Goal: Transaction & Acquisition: Download file/media

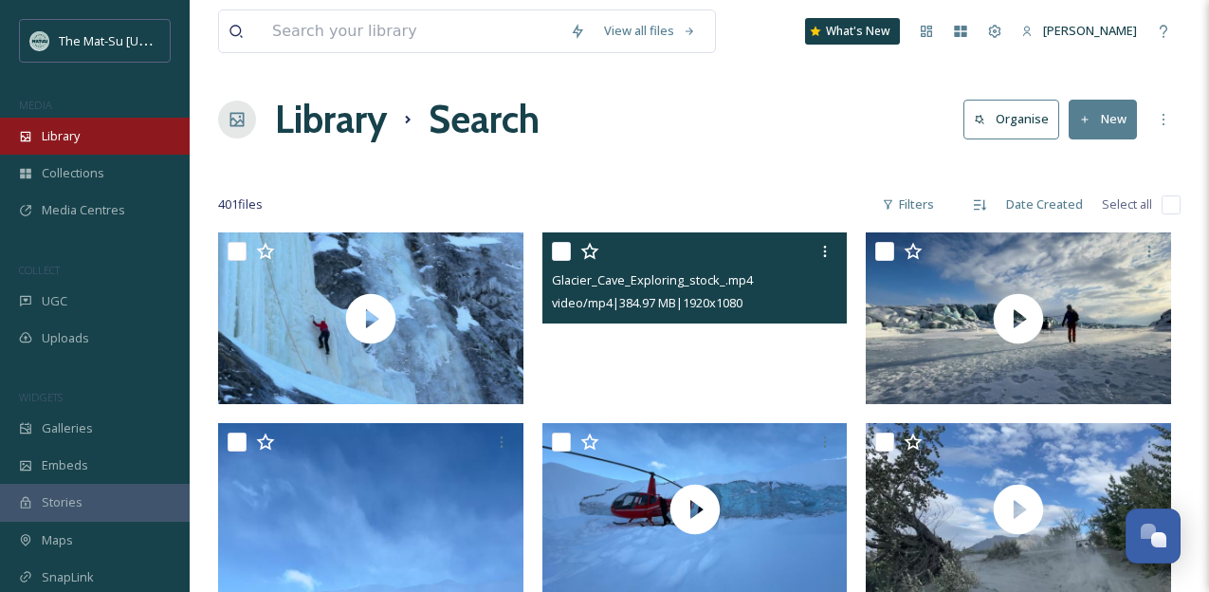
click at [74, 134] on span "Library" at bounding box center [61, 136] width 38 height 18
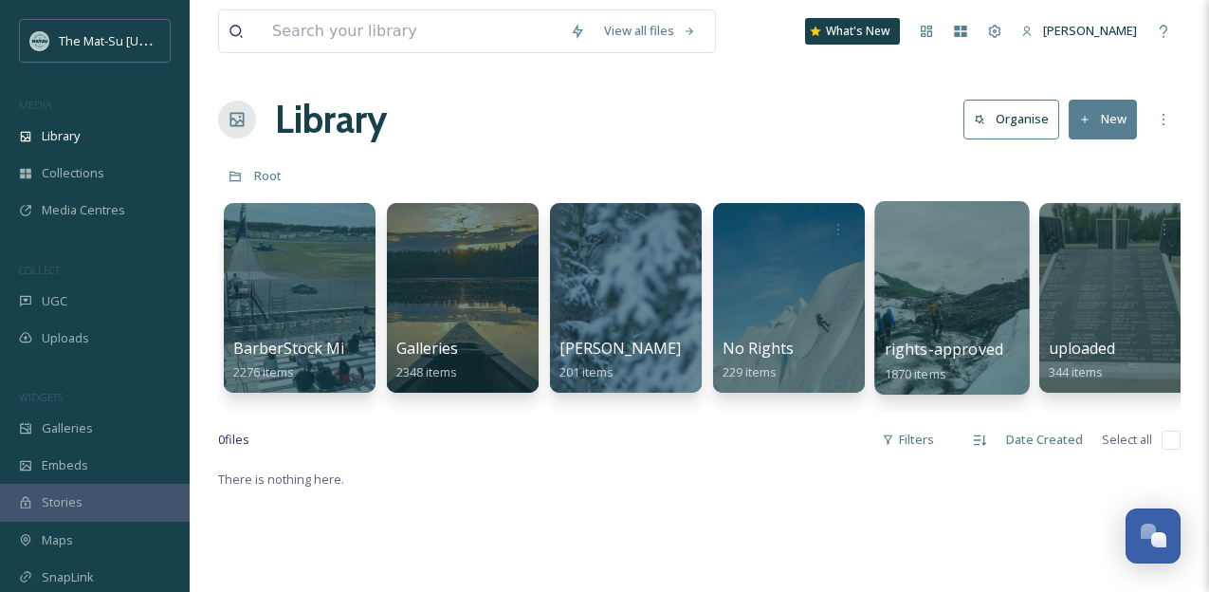
click at [930, 287] on div at bounding box center [951, 297] width 155 height 193
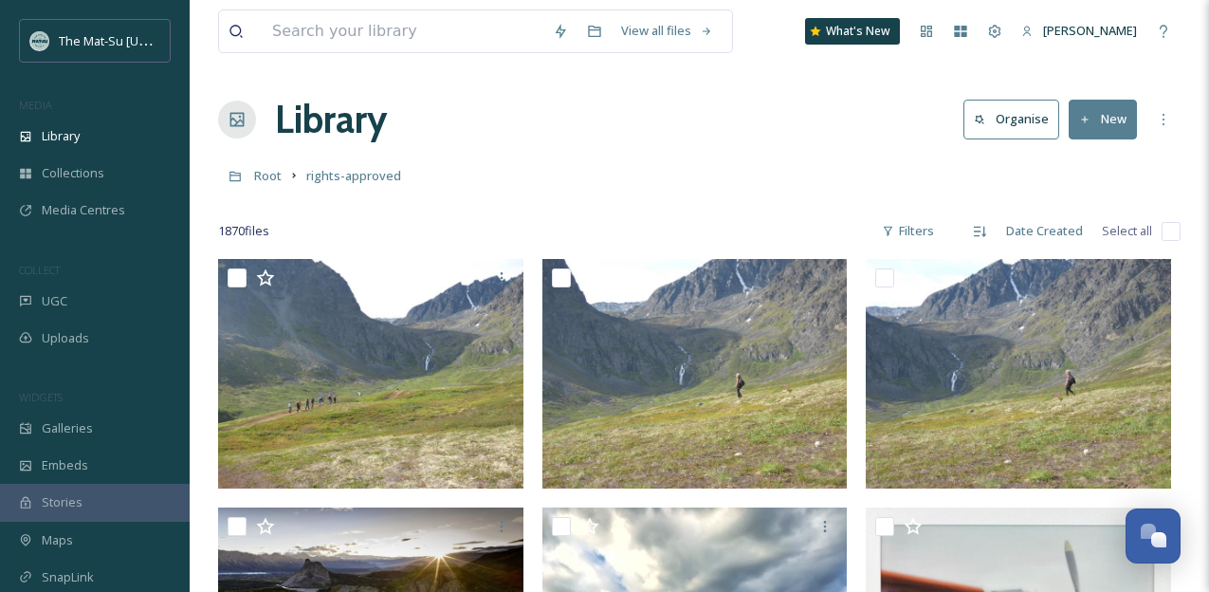
click at [1089, 117] on icon at bounding box center [1085, 120] width 12 height 12
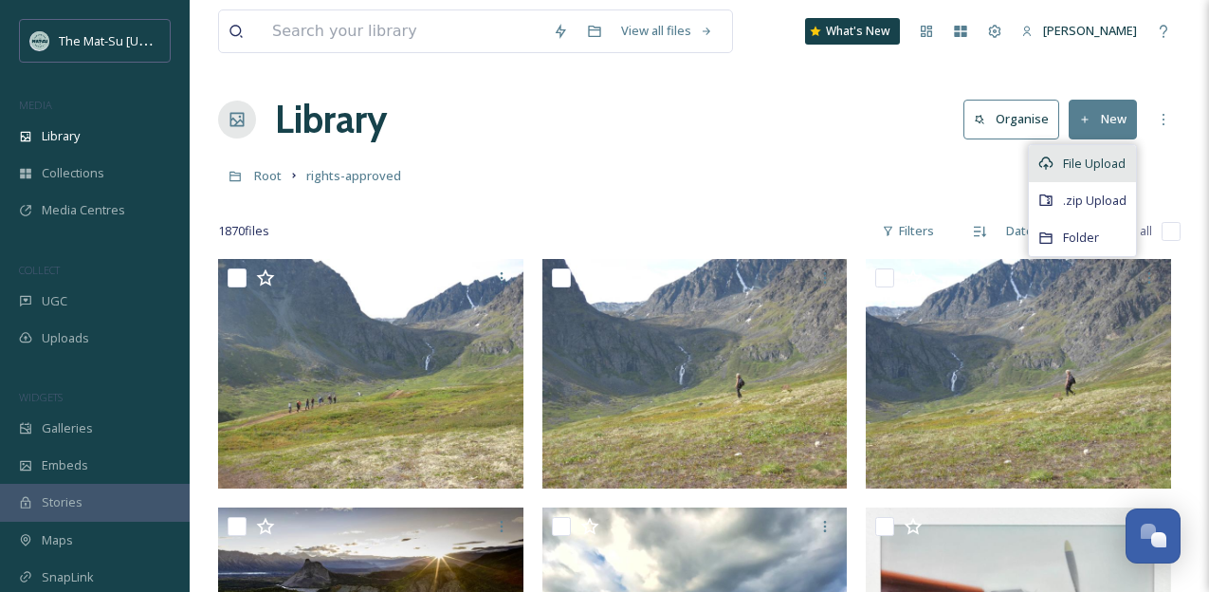
click at [1113, 167] on span "File Upload" at bounding box center [1094, 164] width 63 height 18
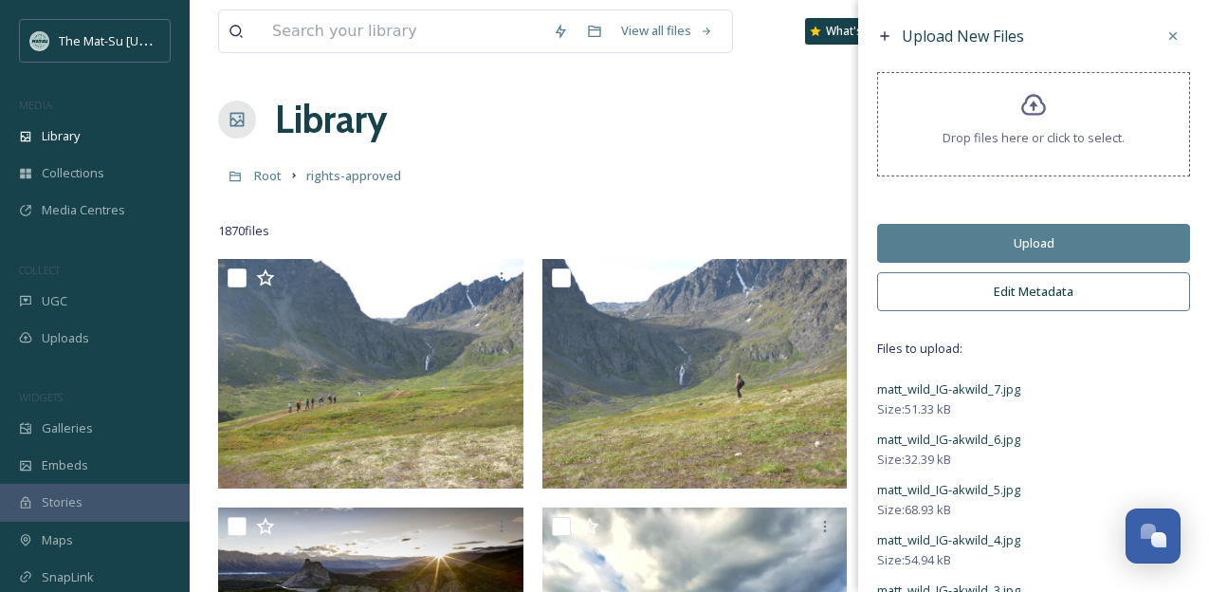
click at [1035, 290] on button "Edit Metadata" at bounding box center [1033, 291] width 313 height 39
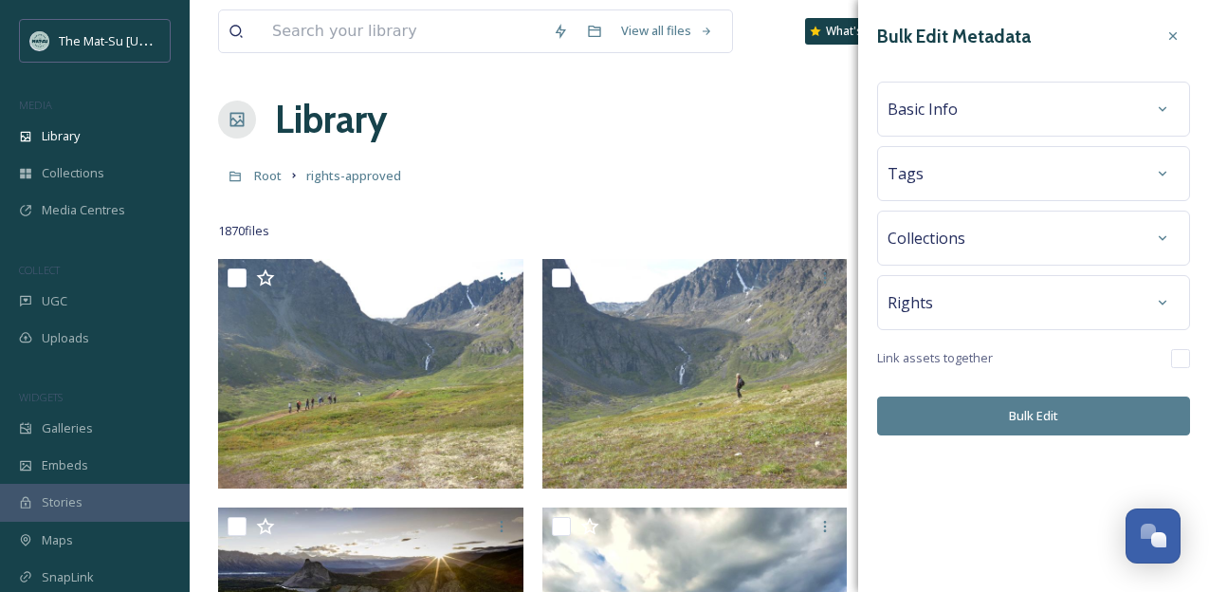
click at [987, 122] on div "Basic Info" at bounding box center [1033, 109] width 292 height 34
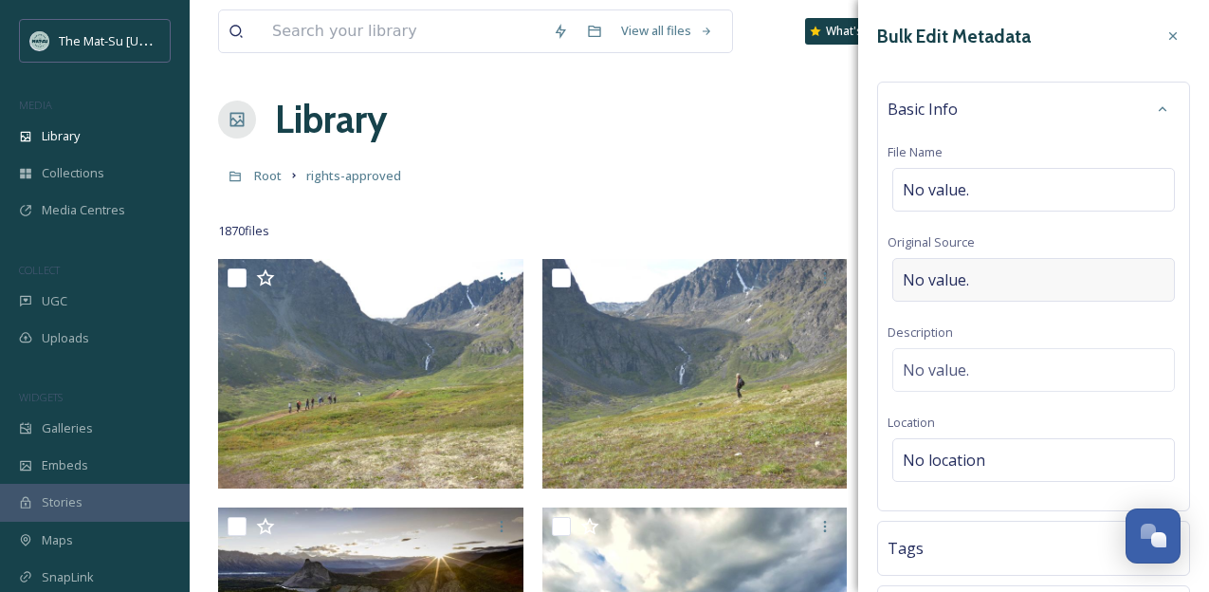
click at [968, 276] on span "No value." at bounding box center [935, 279] width 66 height 23
type input "[PERSON_NAME] (akwild on IG)"
click at [1030, 362] on div "No value." at bounding box center [1033, 365] width 282 height 44
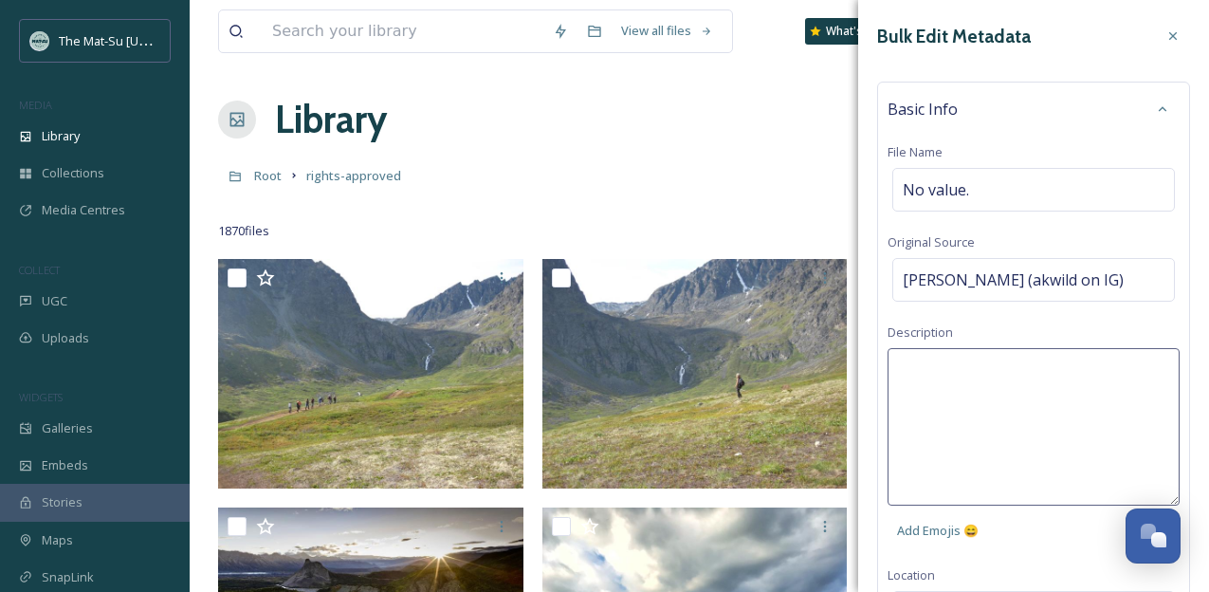
click at [1044, 367] on textarea at bounding box center [1033, 426] width 292 height 157
type textarea "Backpacking, camping in the [GEOGRAPHIC_DATA]"
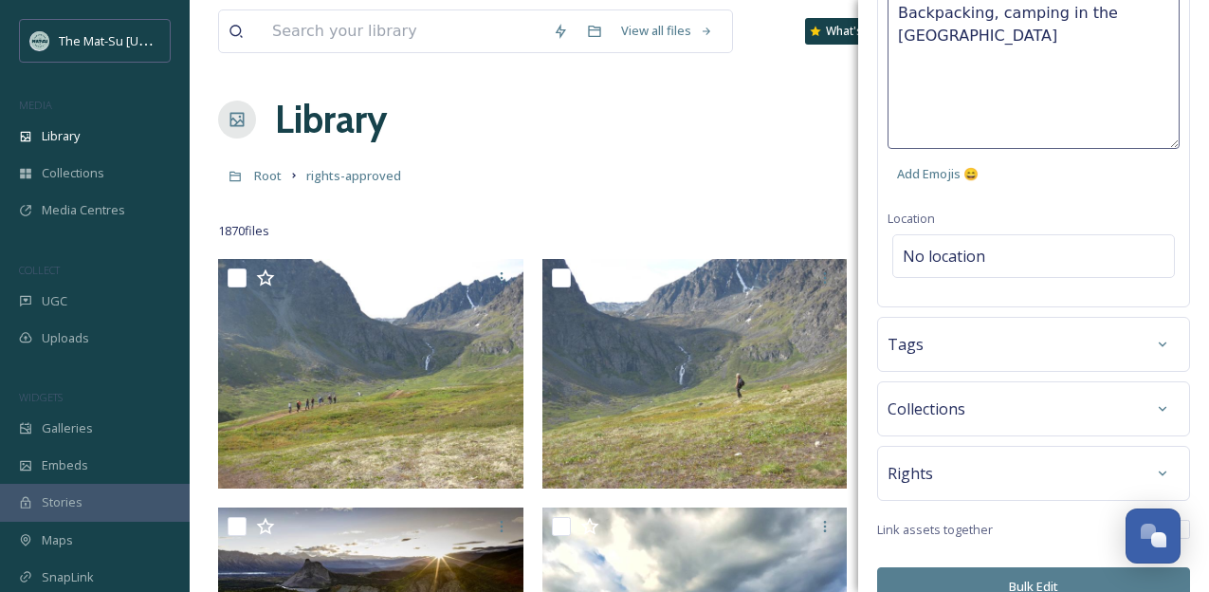
scroll to position [384, 0]
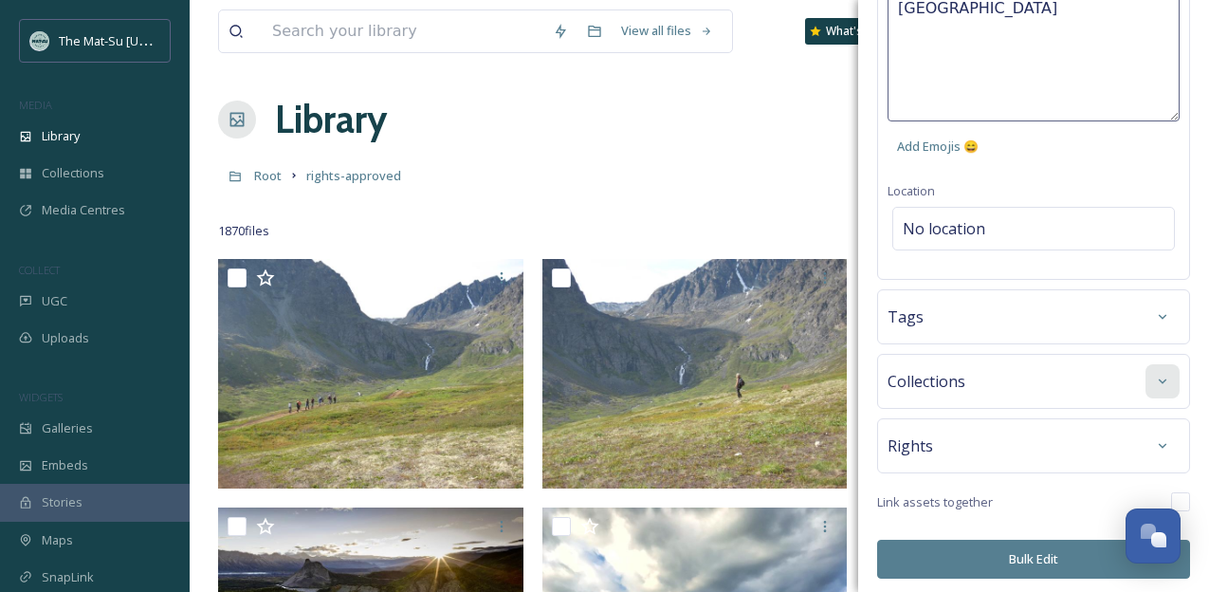
click at [1166, 378] on icon at bounding box center [1162, 380] width 15 height 15
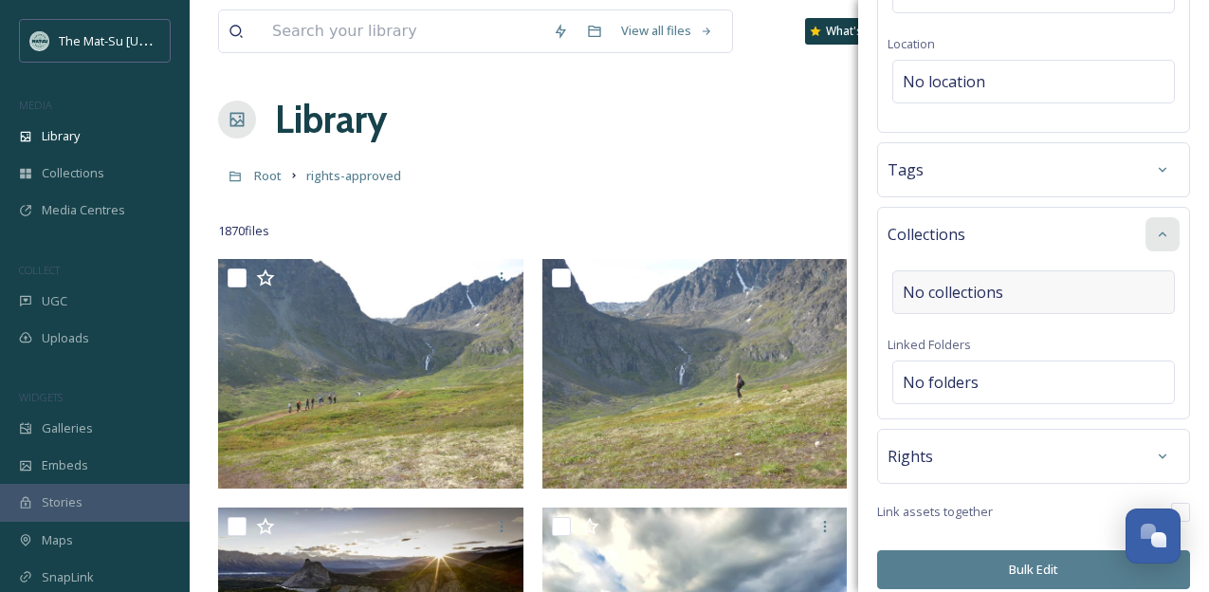
scroll to position [416, 0]
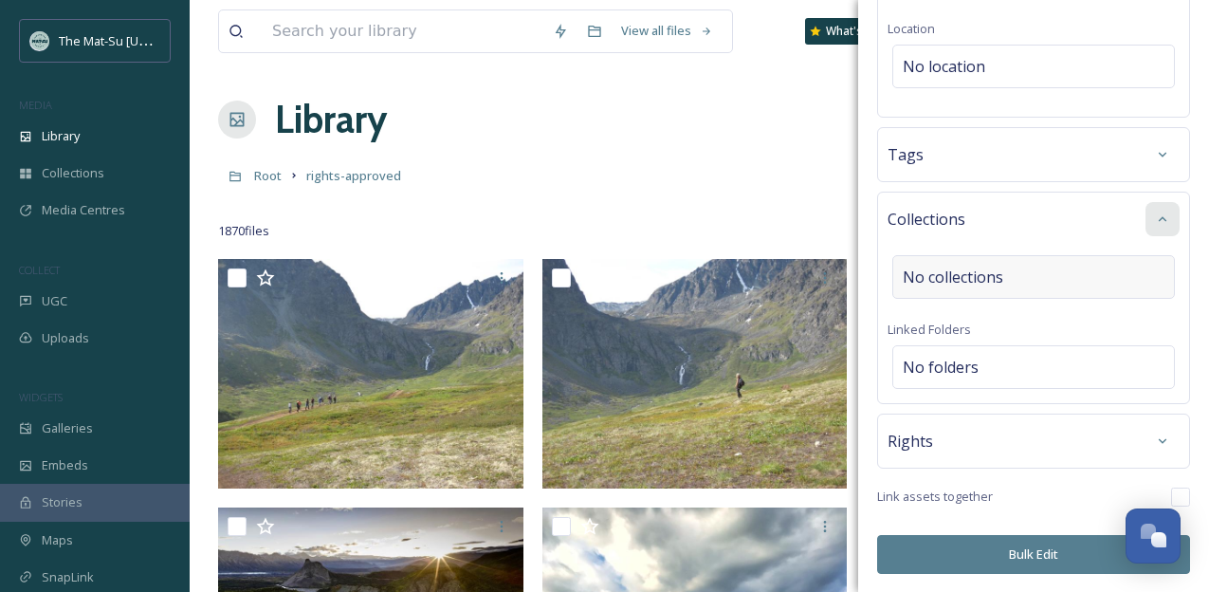
click at [1053, 283] on div "No collections" at bounding box center [1033, 277] width 282 height 44
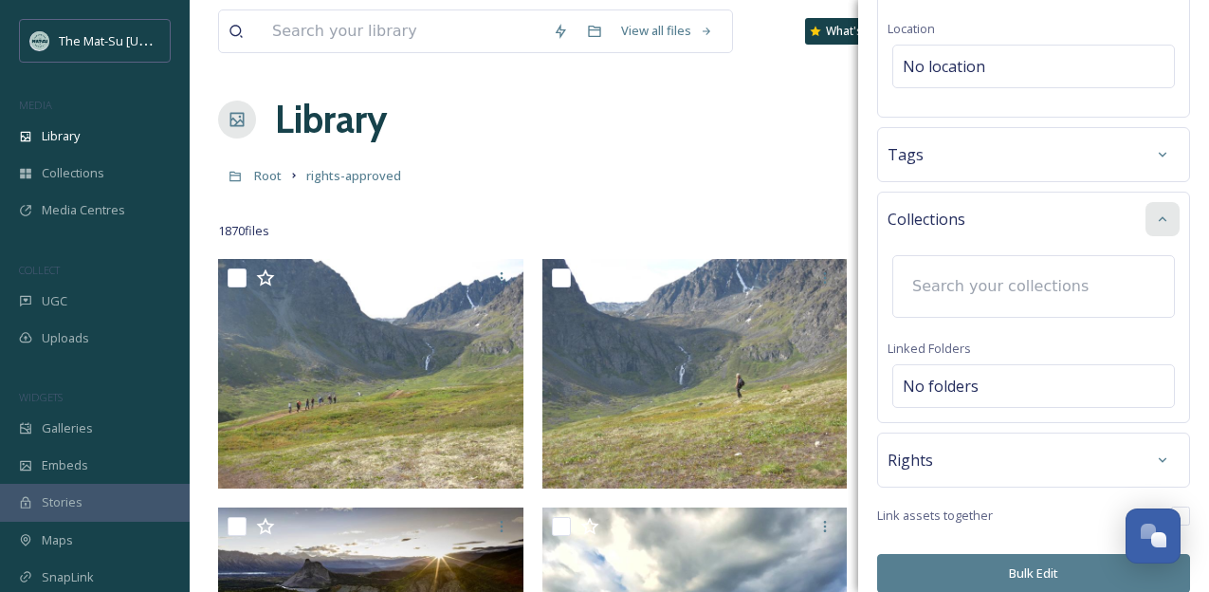
click at [1053, 283] on input at bounding box center [1006, 286] width 209 height 42
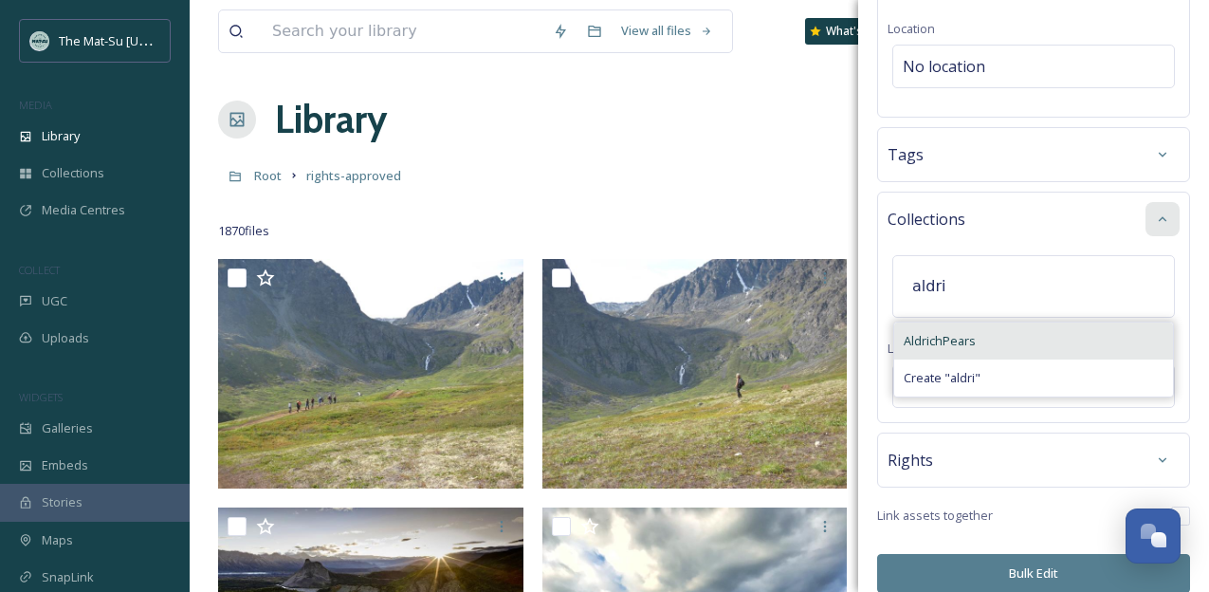
type input "aldri"
click at [950, 341] on span "AldrichPears" at bounding box center [939, 341] width 72 height 18
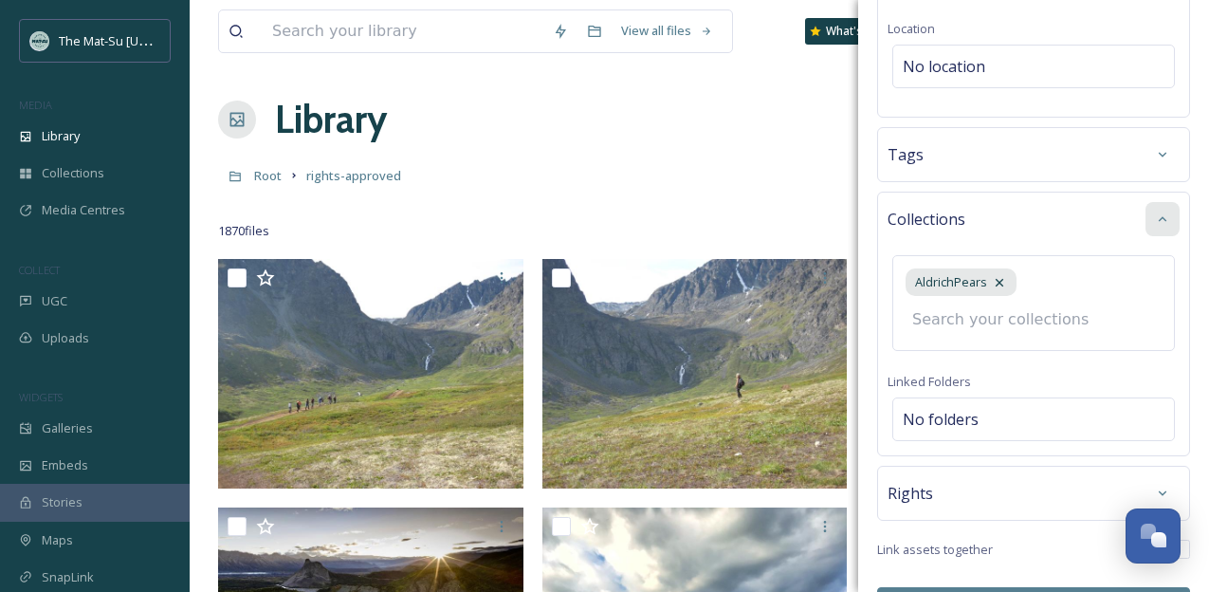
click at [1132, 295] on div "AldrichPears" at bounding box center [1033, 303] width 282 height 96
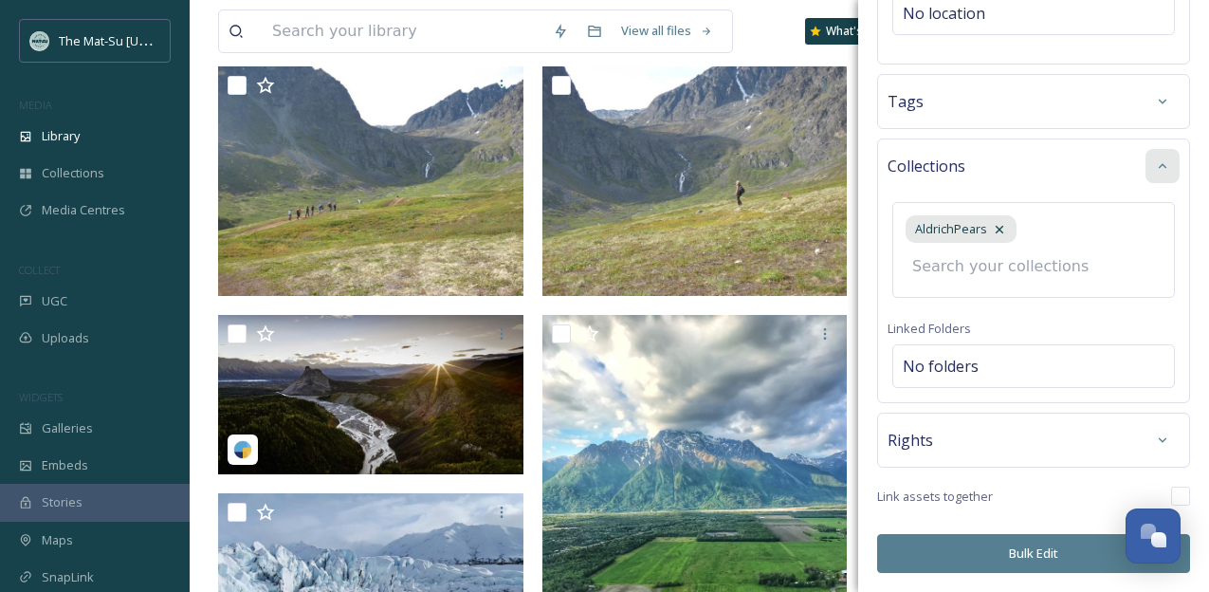
scroll to position [194, 0]
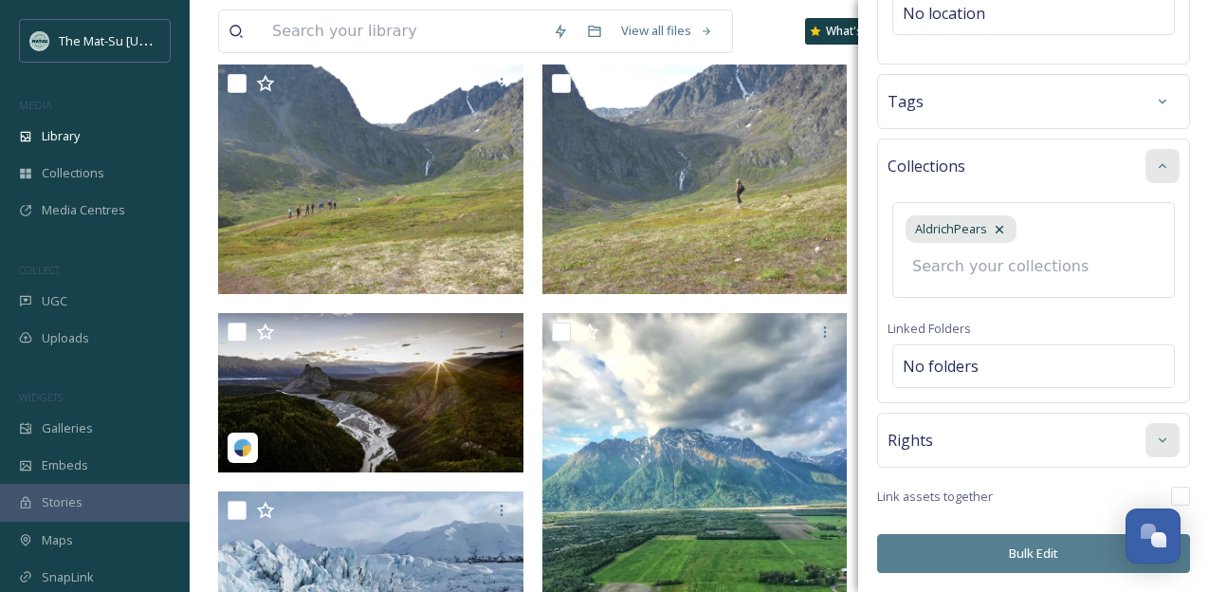
click at [1169, 441] on icon at bounding box center [1162, 439] width 15 height 15
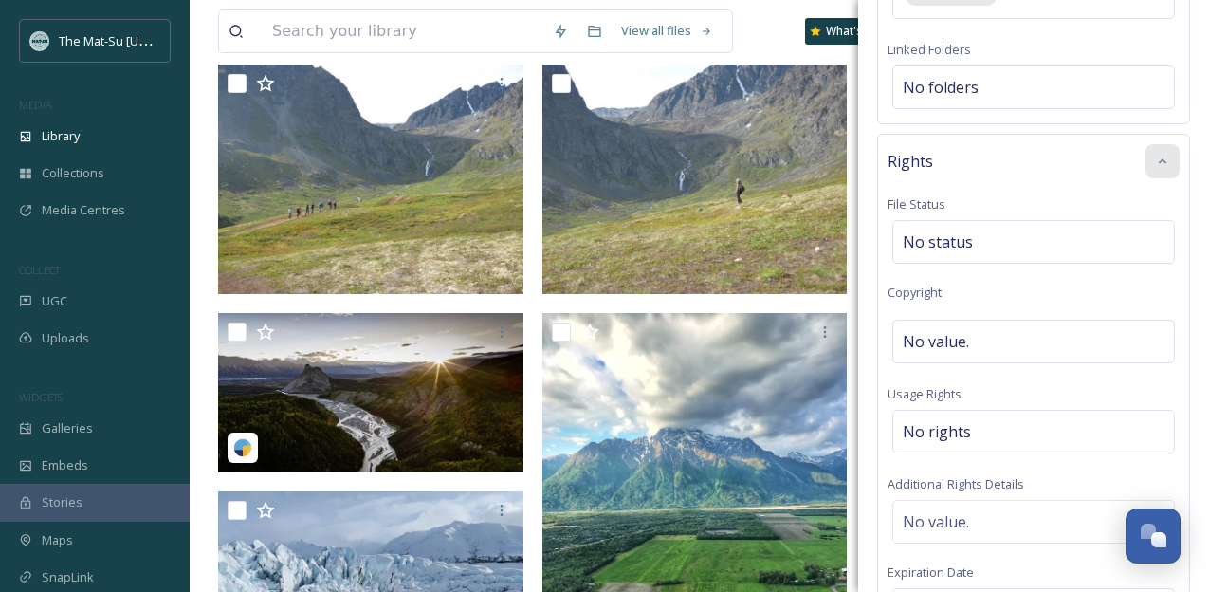
scroll to position [722, 0]
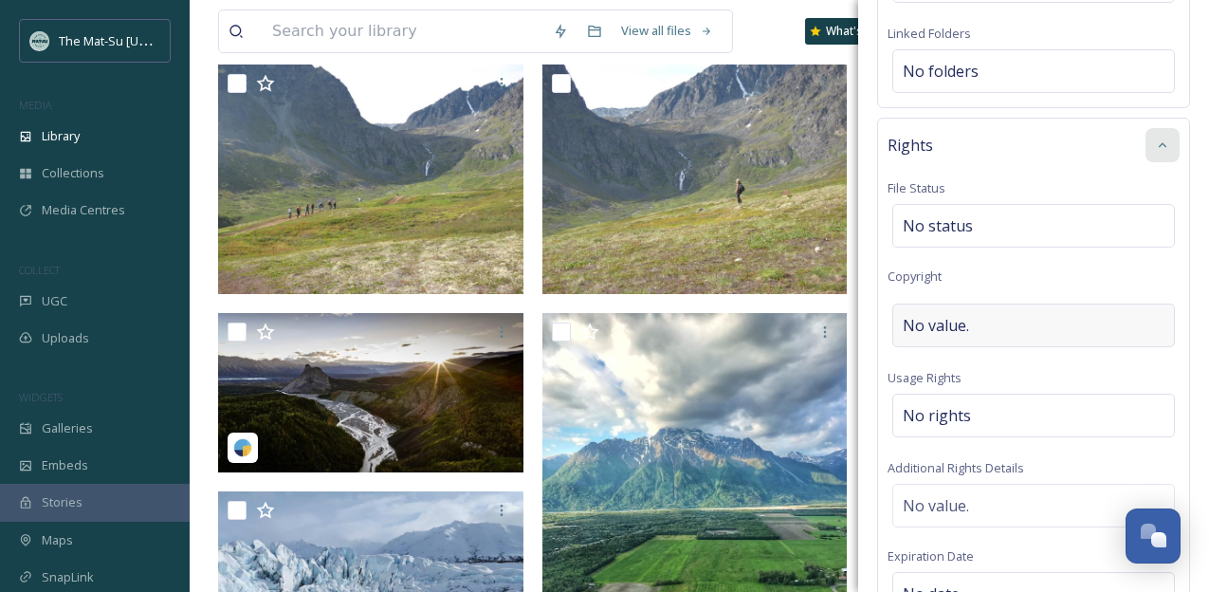
click at [1005, 327] on div "No value." at bounding box center [1033, 325] width 282 height 44
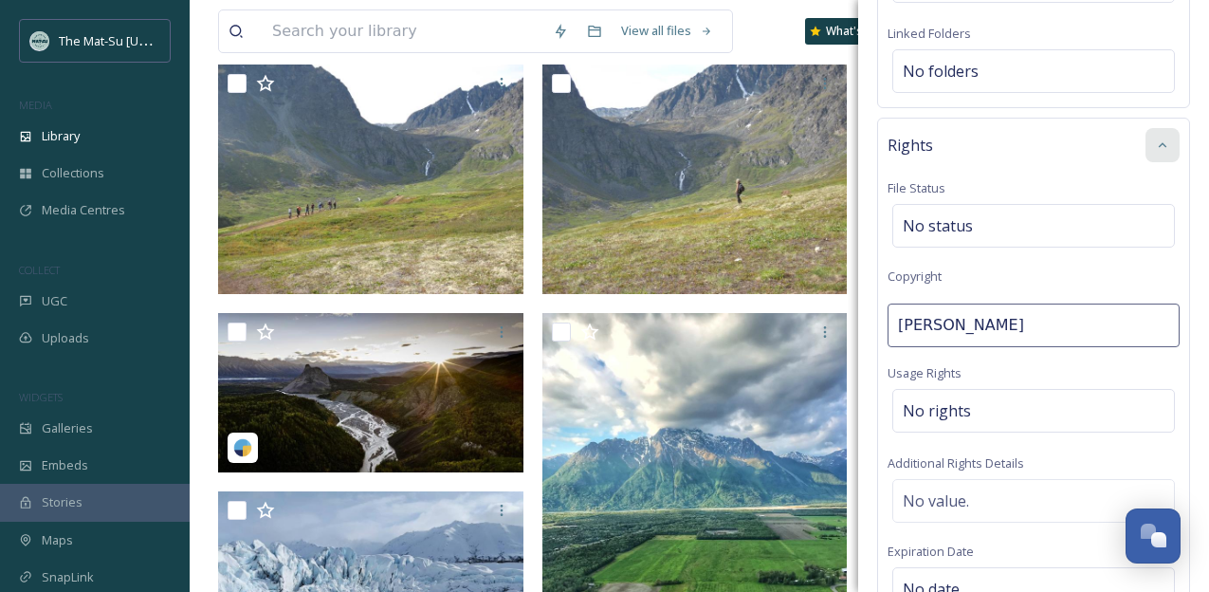
type input "[PERSON_NAME]"
click at [1012, 406] on div "No rights" at bounding box center [1033, 411] width 282 height 44
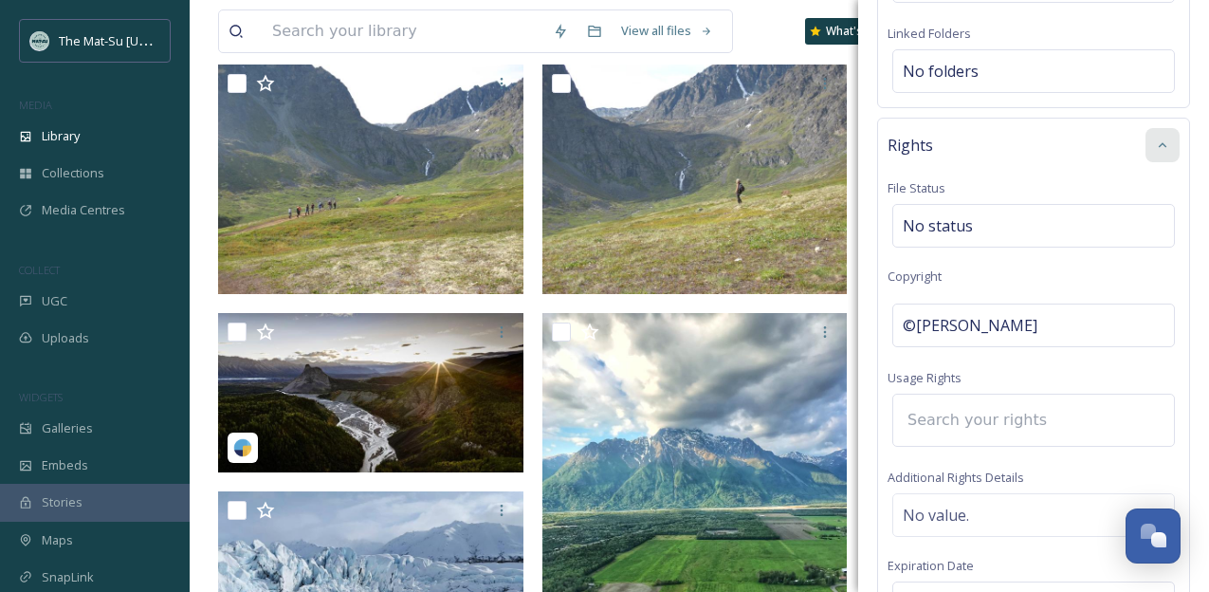
click at [989, 416] on input at bounding box center [1002, 420] width 209 height 42
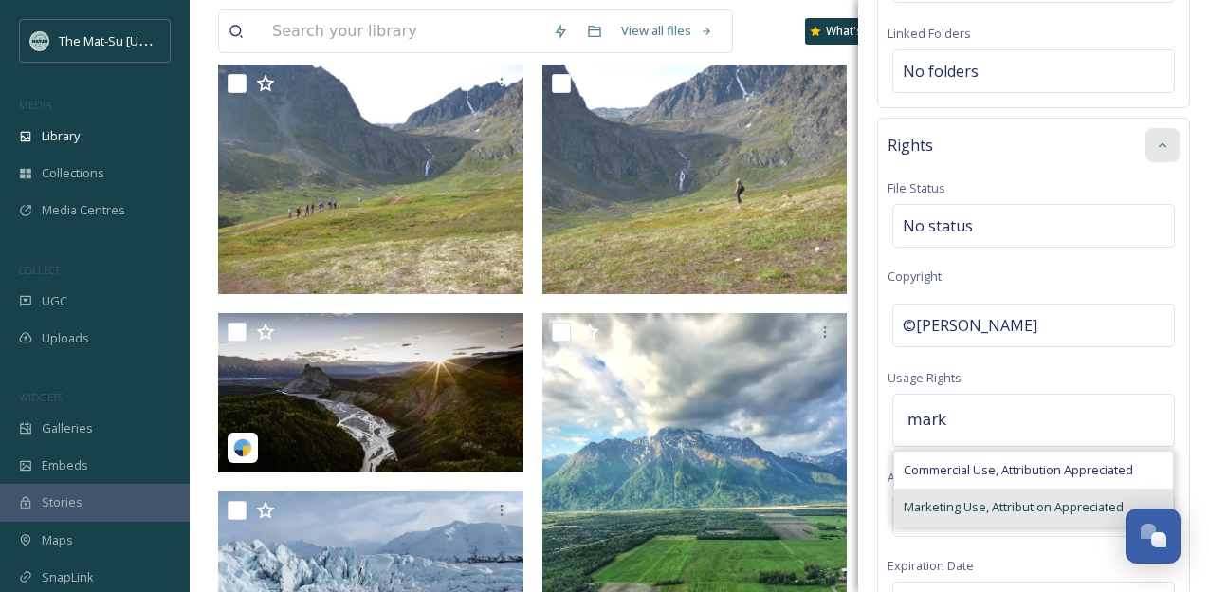
type input "mark"
click at [943, 498] on span "Marketing Use, Attribution Appreciated" at bounding box center [1013, 507] width 220 height 18
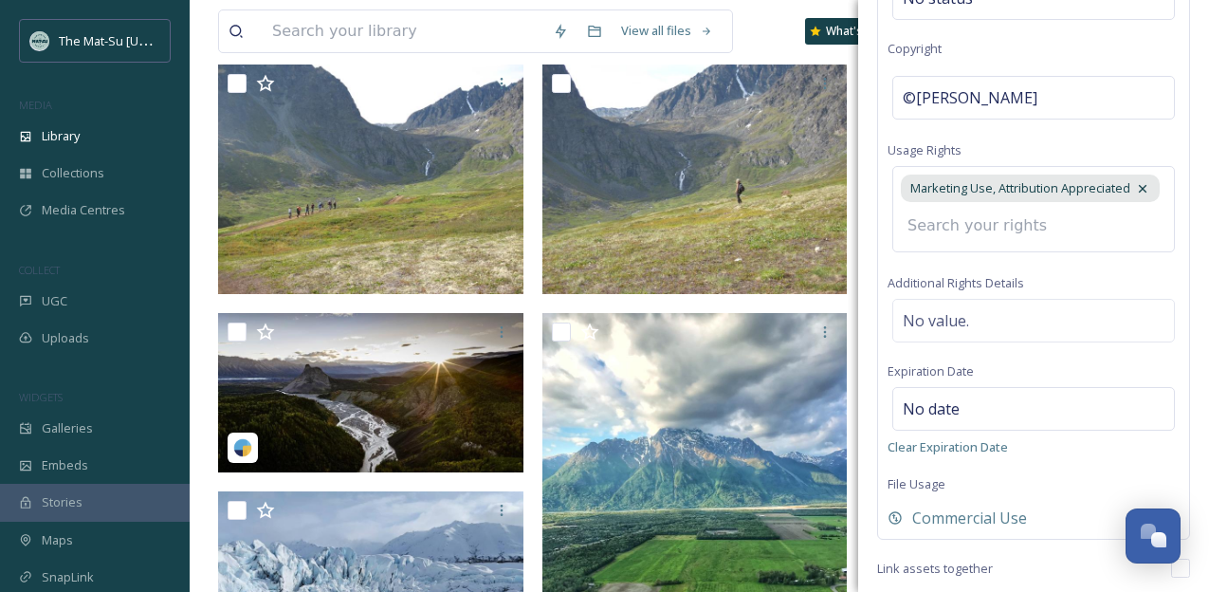
scroll to position [1022, 0]
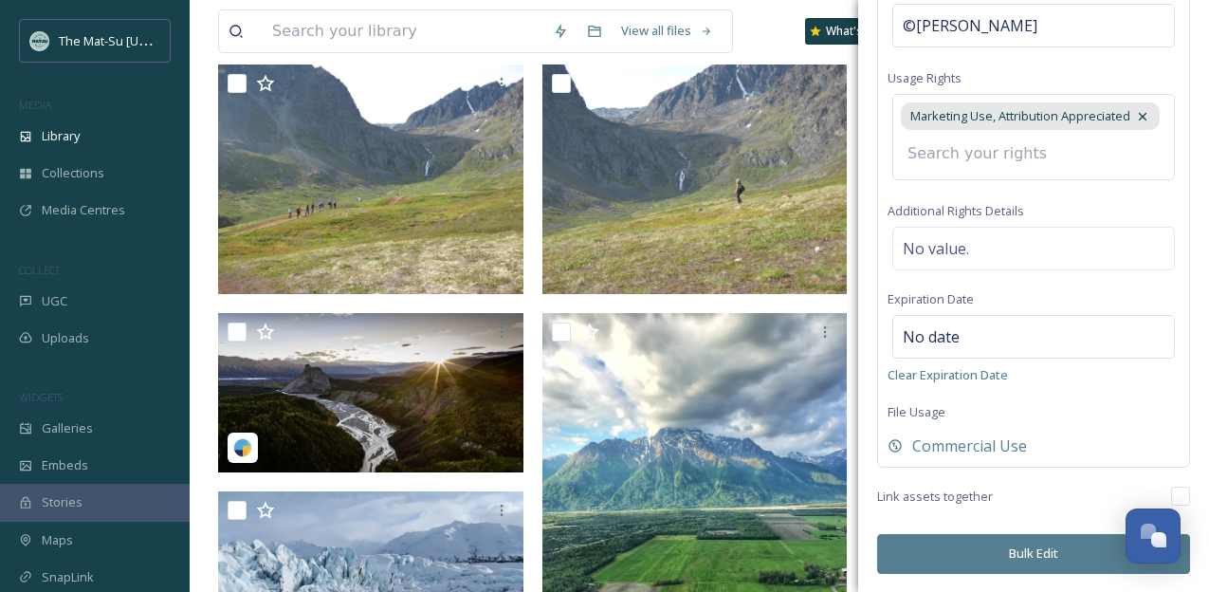
click at [1048, 556] on button "Bulk Edit" at bounding box center [1033, 553] width 313 height 39
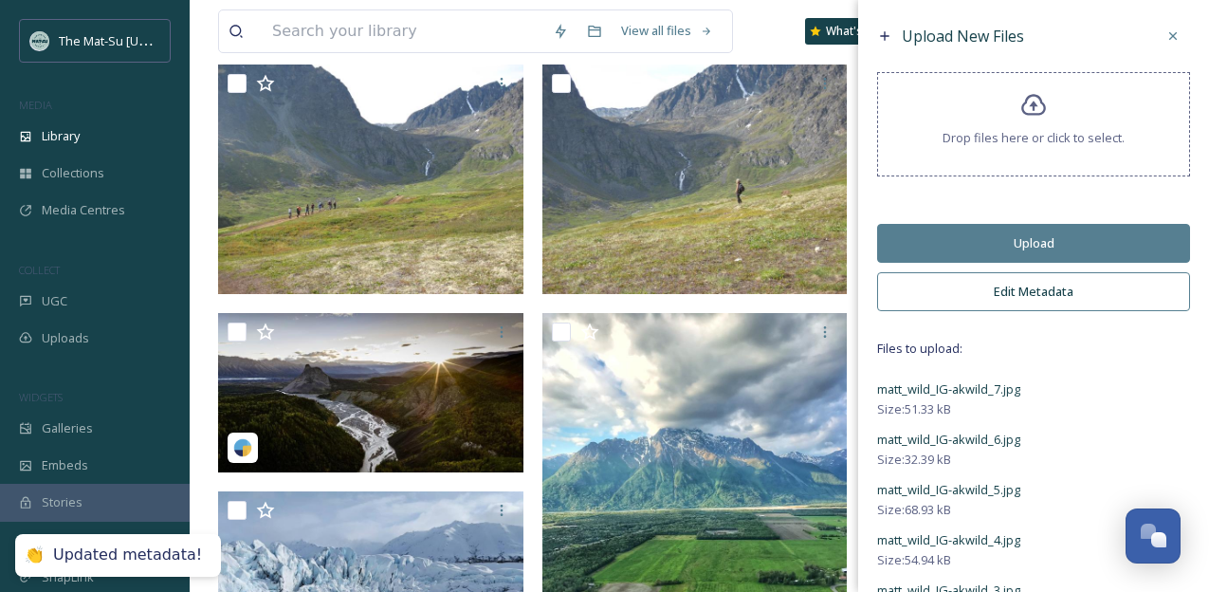
click at [1032, 242] on button "Upload" at bounding box center [1033, 243] width 313 height 39
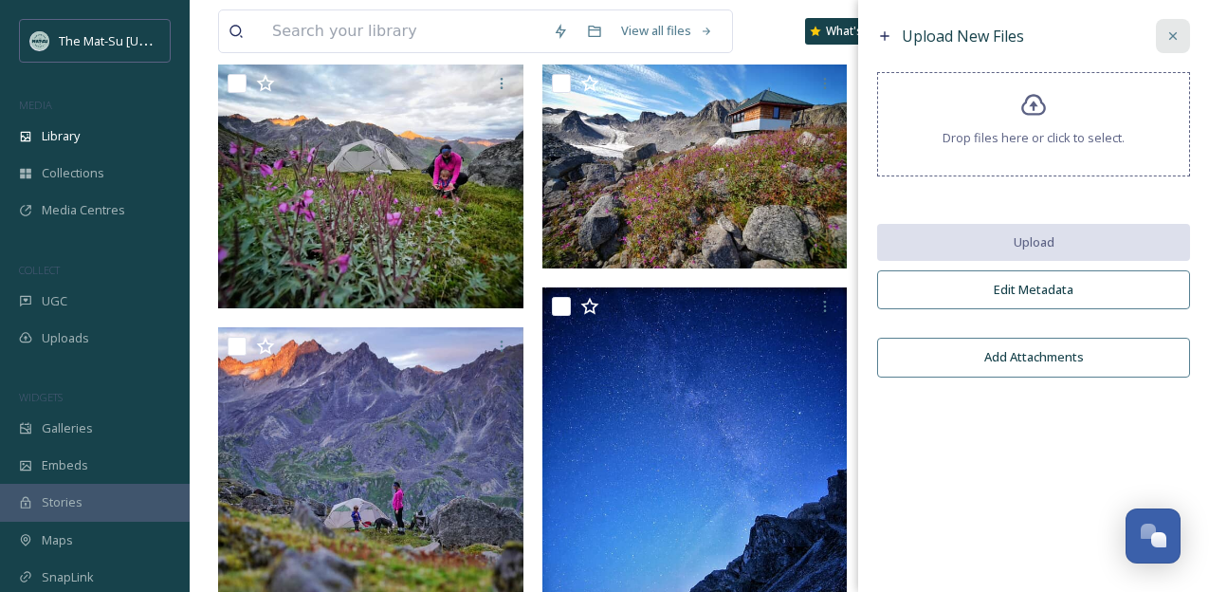
click at [1180, 38] on icon at bounding box center [1172, 35] width 15 height 15
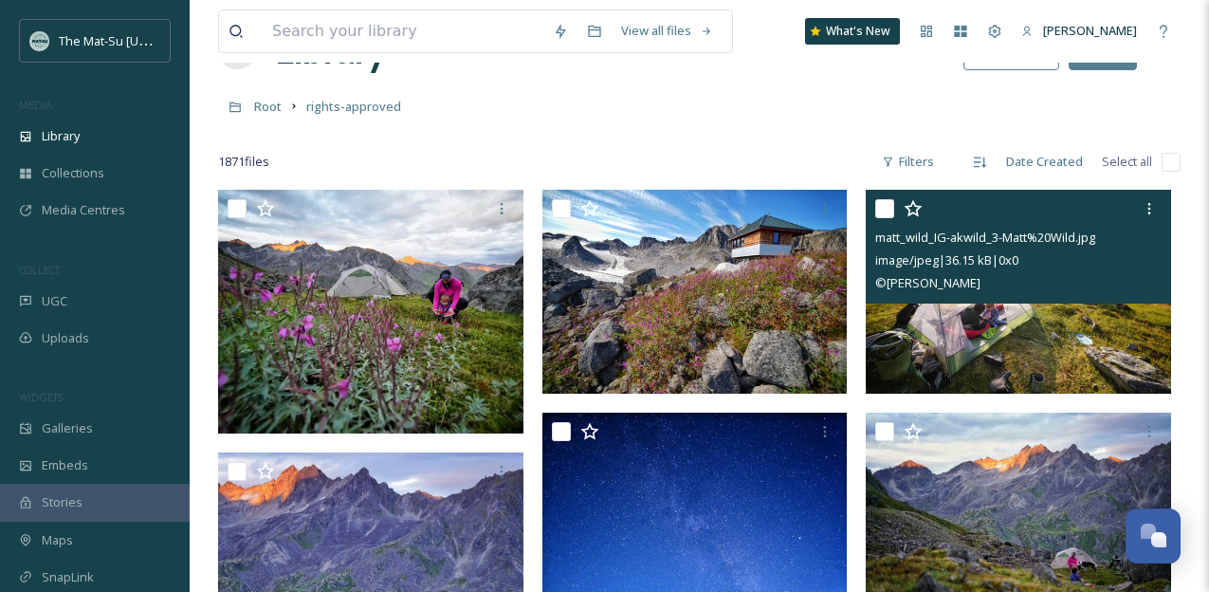
scroll to position [0, 0]
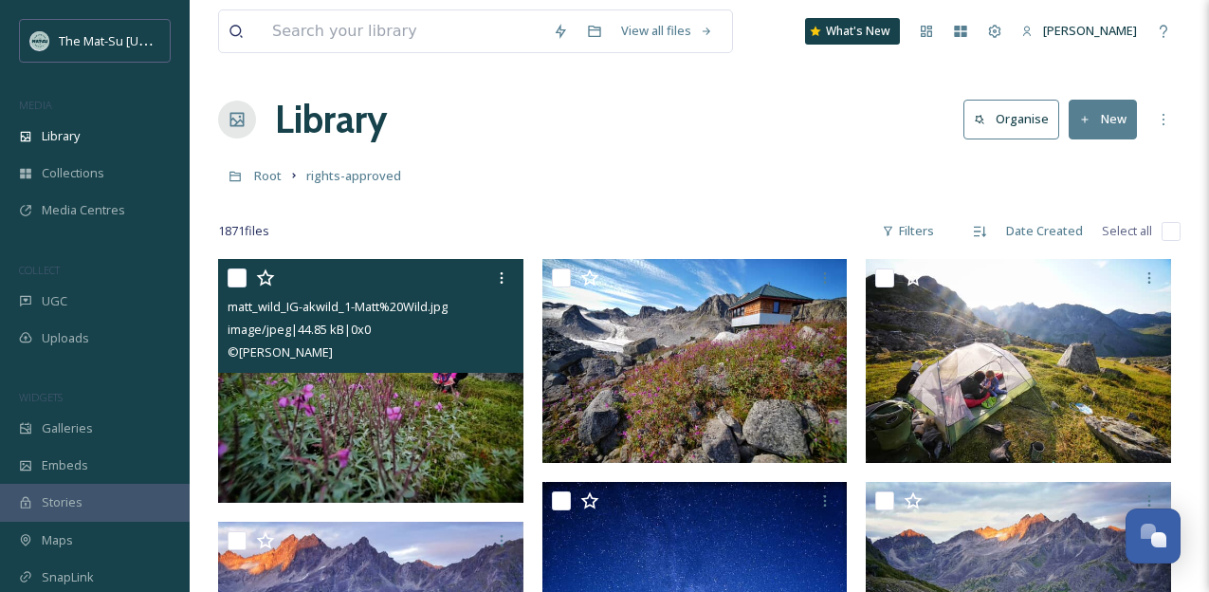
click at [237, 282] on input "checkbox" at bounding box center [237, 277] width 19 height 19
checkbox input "true"
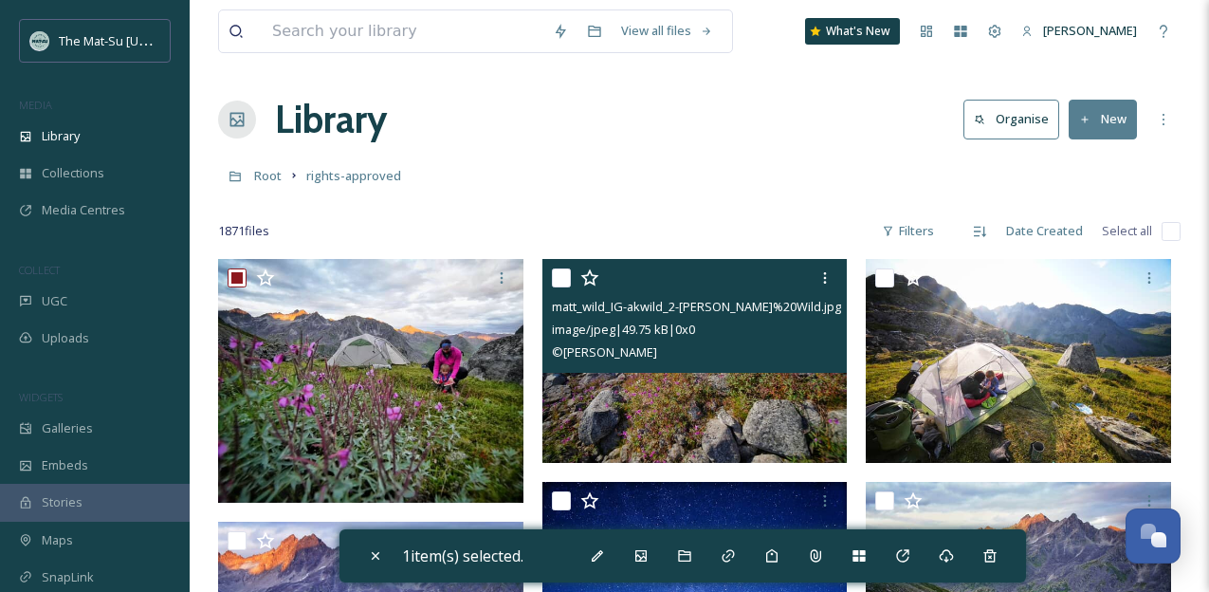
click at [564, 279] on input "checkbox" at bounding box center [561, 277] width 19 height 19
click at [559, 278] on input "checkbox" at bounding box center [561, 277] width 19 height 19
checkbox input "false"
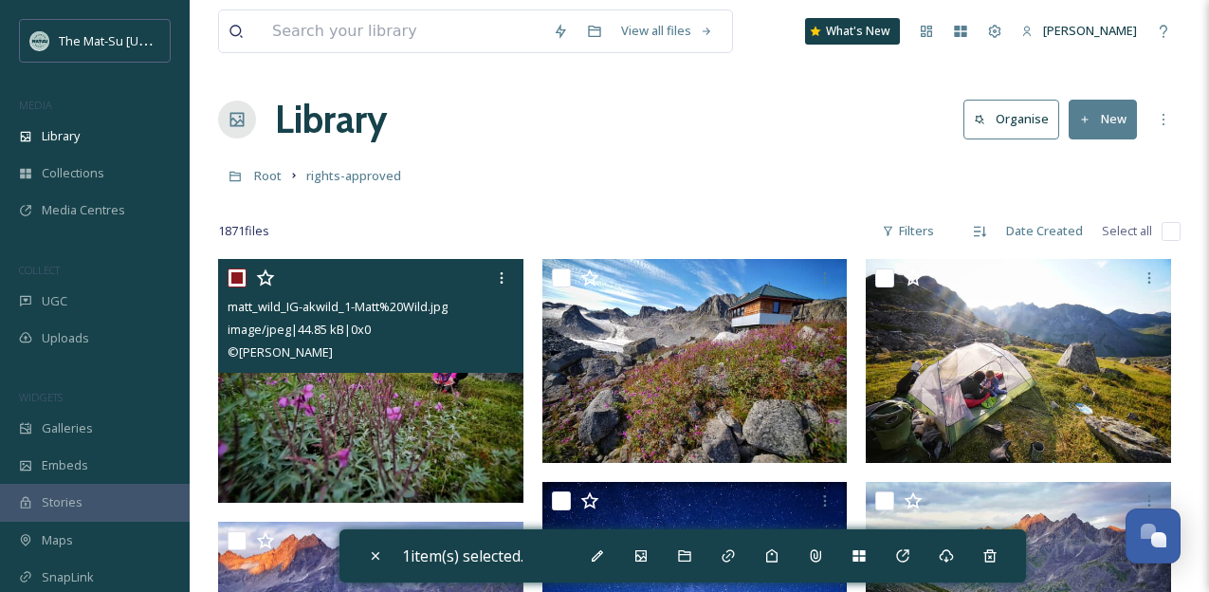
click at [236, 274] on input "checkbox" at bounding box center [237, 277] width 19 height 19
checkbox input "false"
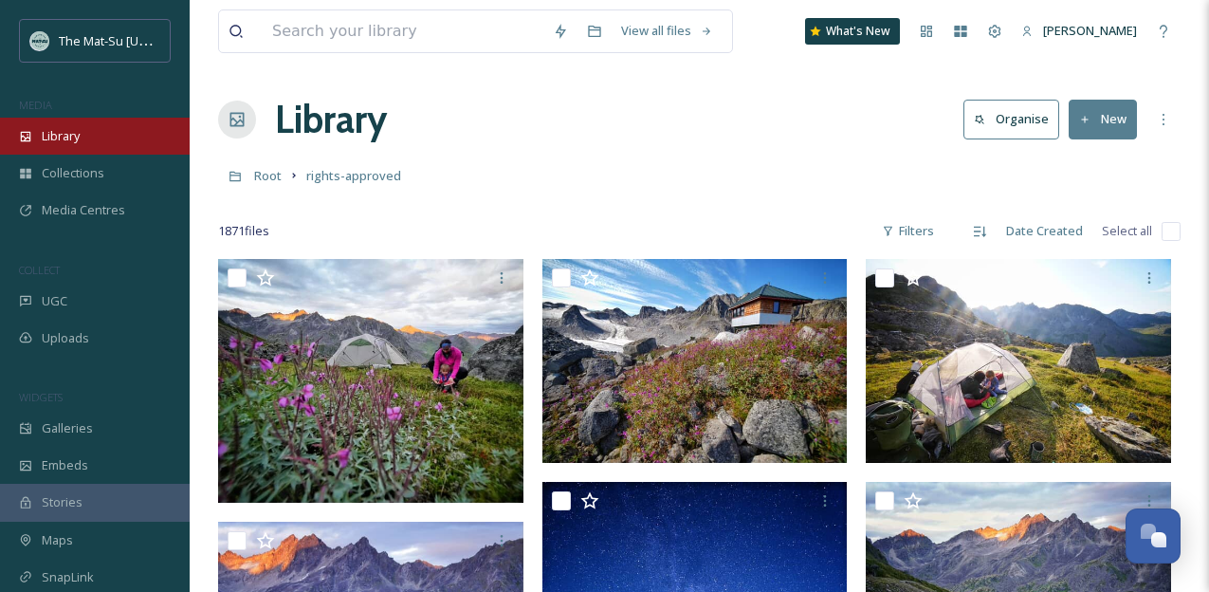
click at [62, 135] on span "Library" at bounding box center [61, 136] width 38 height 18
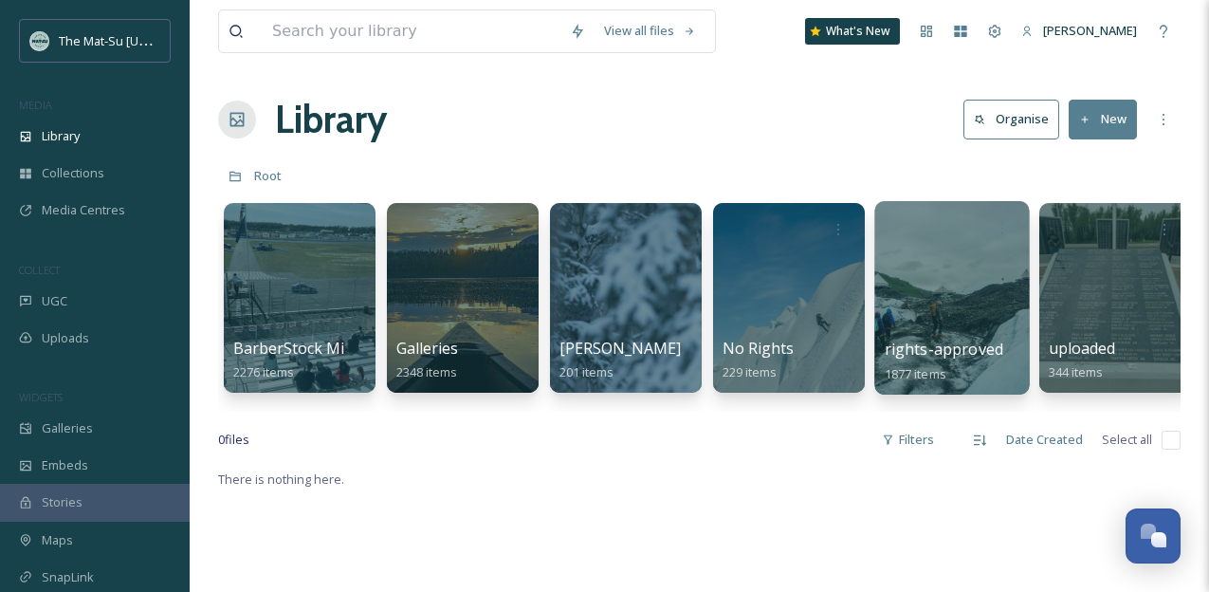
click at [944, 289] on div at bounding box center [951, 297] width 155 height 193
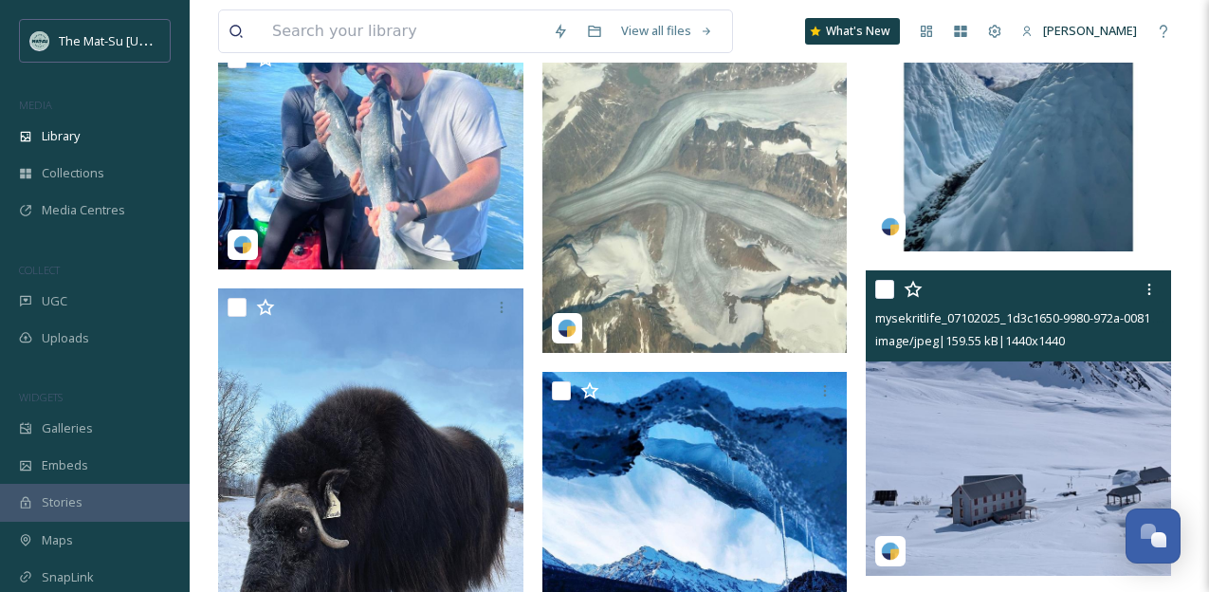
scroll to position [2559, 0]
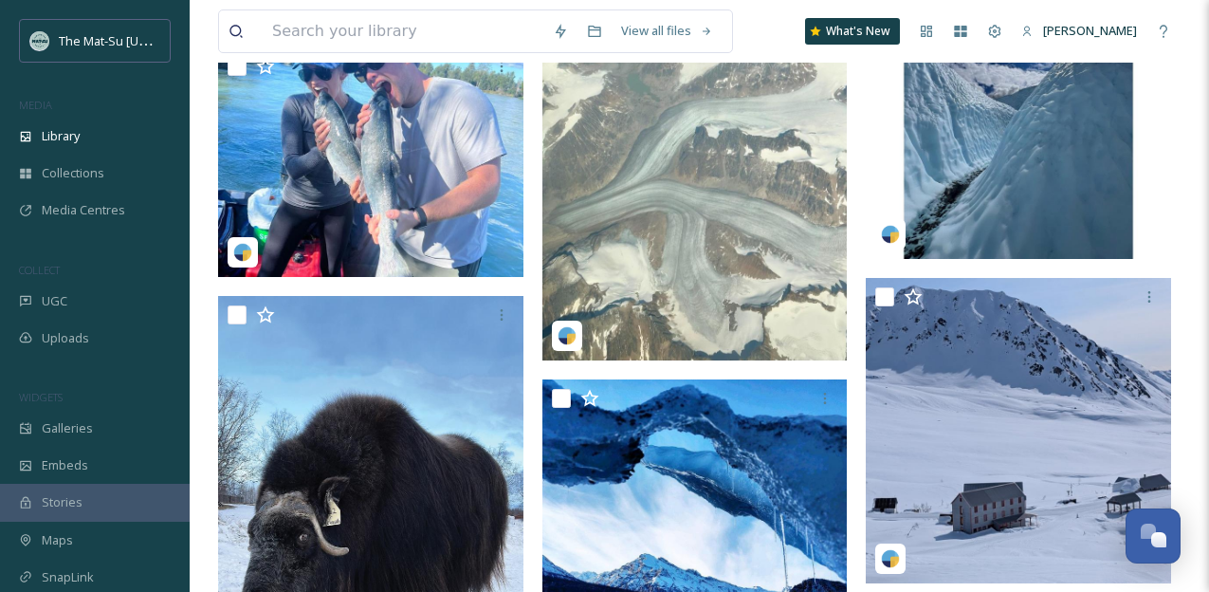
click at [1026, 149] on img at bounding box center [1017, 106] width 305 height 305
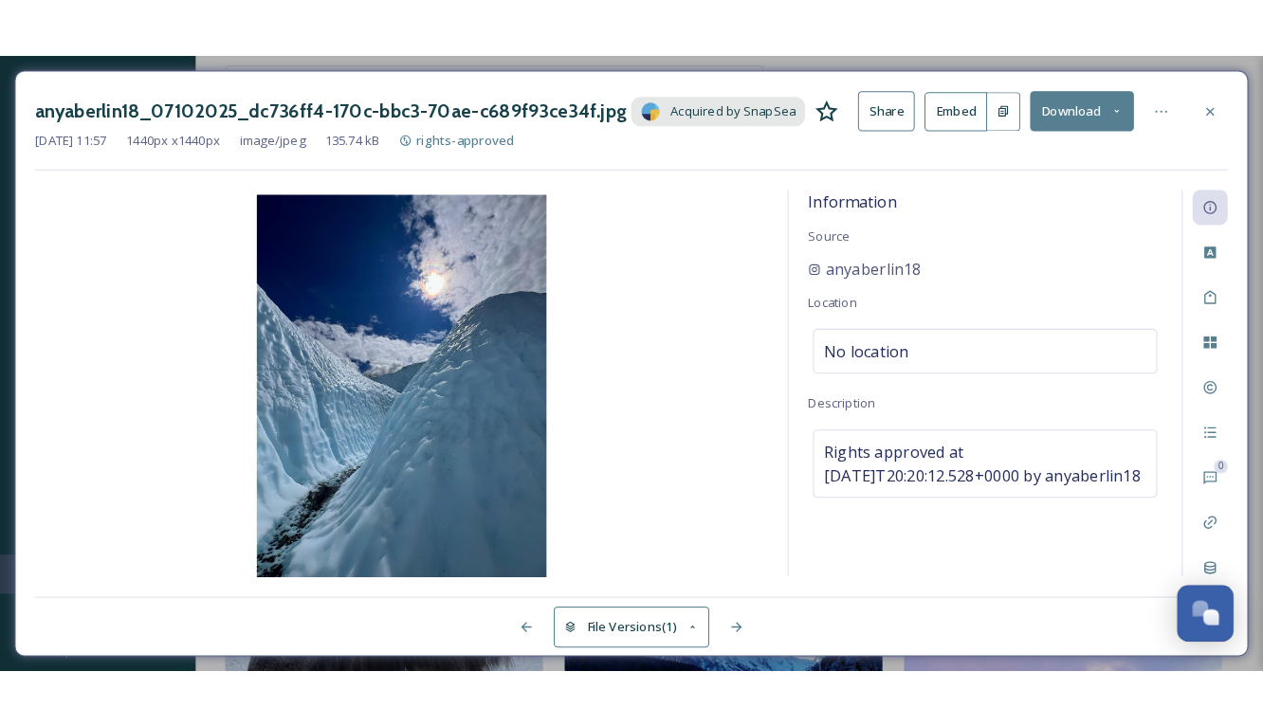
scroll to position [2583, 0]
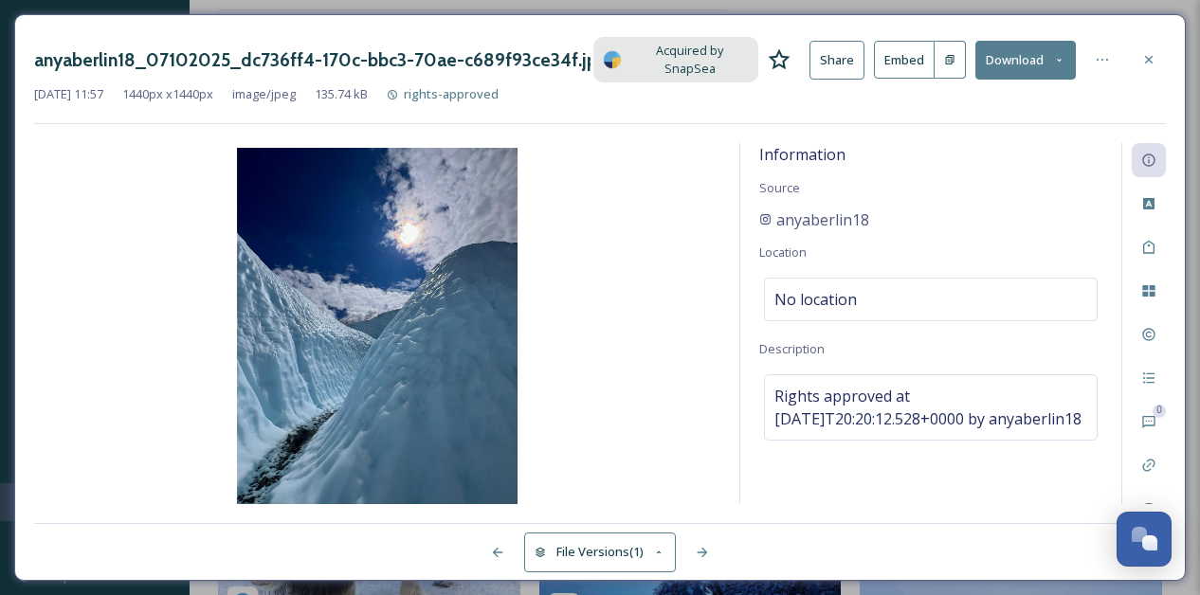
drag, startPoint x: 1181, startPoint y: 576, endPoint x: 1341, endPoint y: 541, distance: 164.0
click at [1186, 541] on div "anyaberlin18_07102025_dc736ff4-170c-bbc3-70ae-c689f93ce34f.jpg Acquired by Snap…" at bounding box center [600, 297] width 1172 height 567
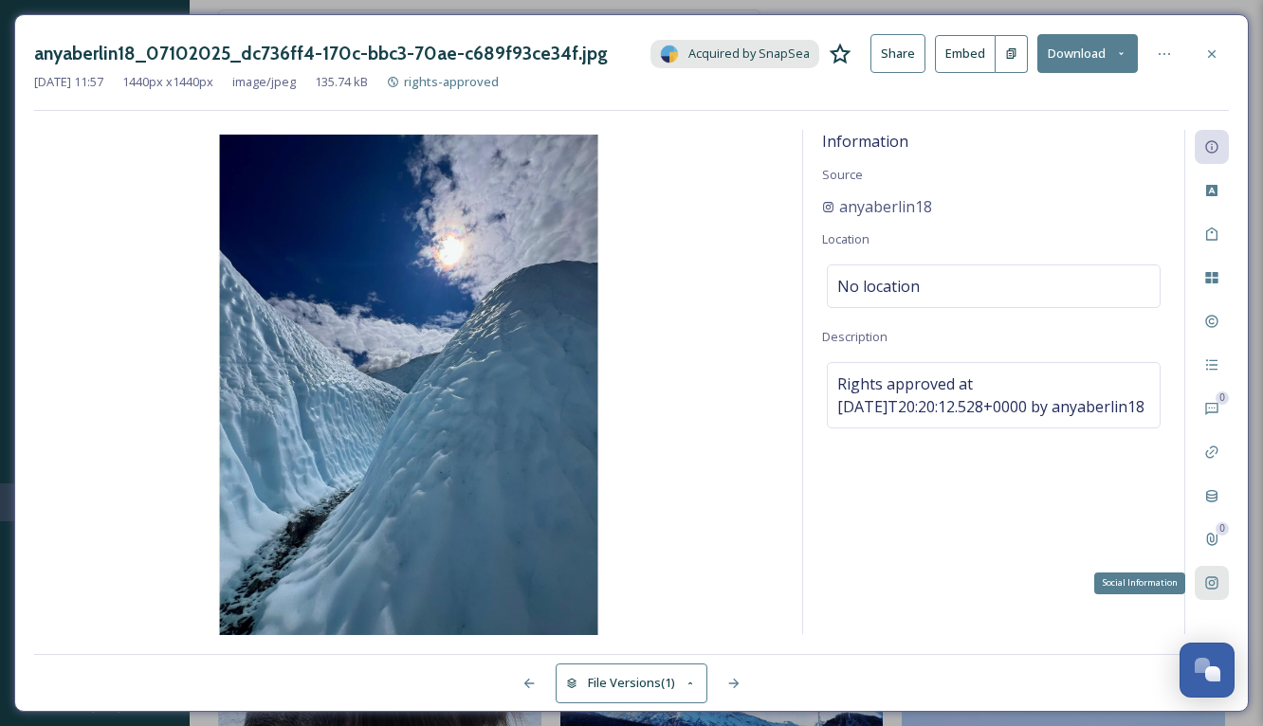
click at [1208, 588] on icon at bounding box center [1211, 582] width 15 height 15
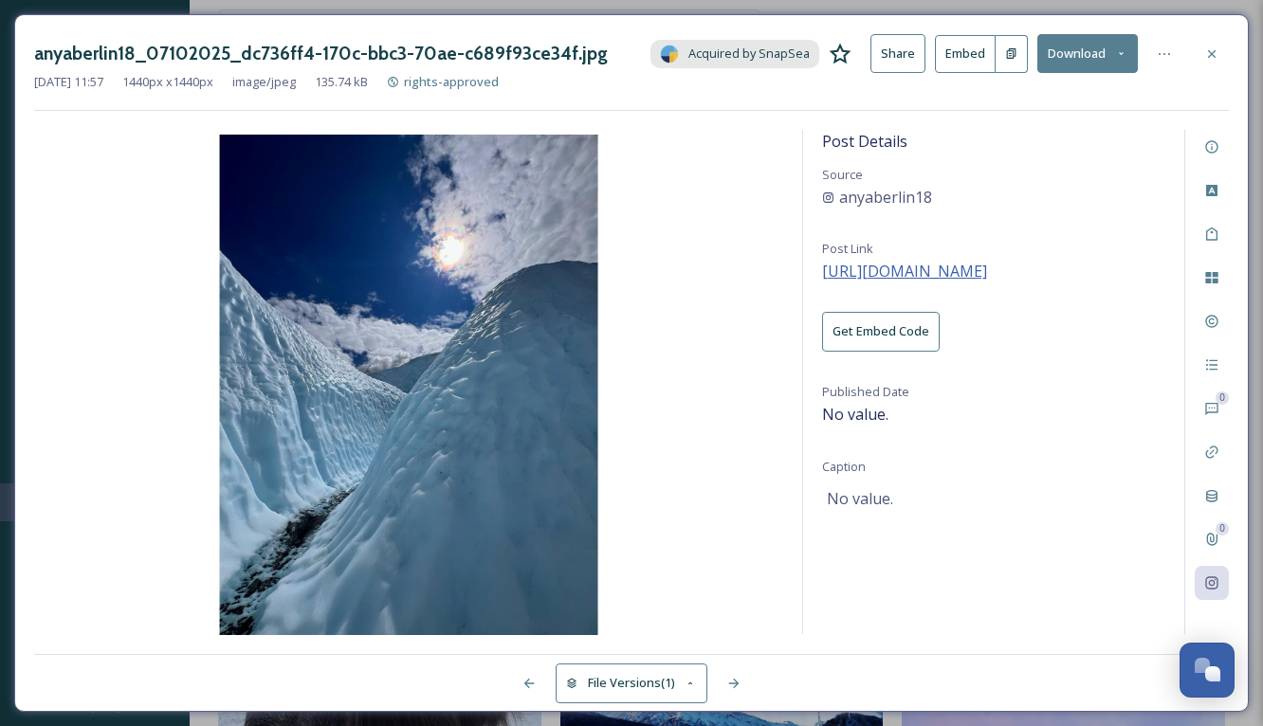
click at [954, 276] on span "[URL][DOMAIN_NAME]" at bounding box center [904, 271] width 165 height 21
click at [1212, 321] on icon at bounding box center [1211, 321] width 15 height 15
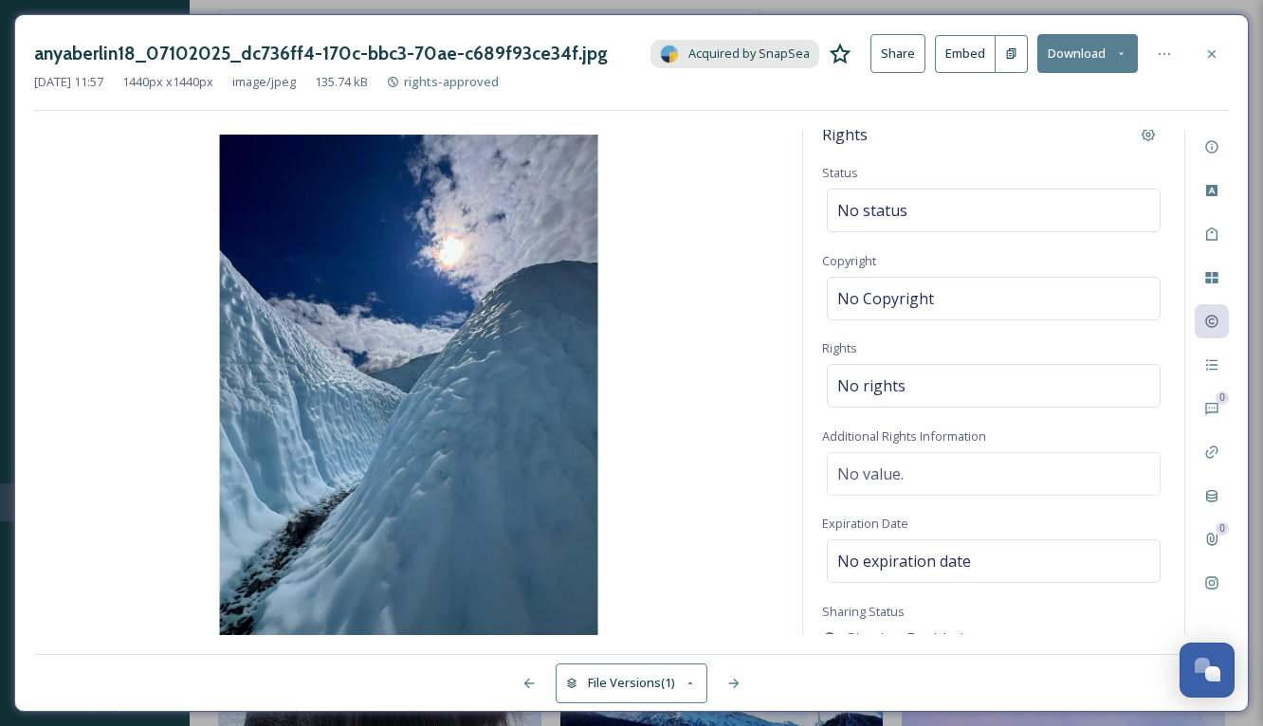
scroll to position [0, 0]
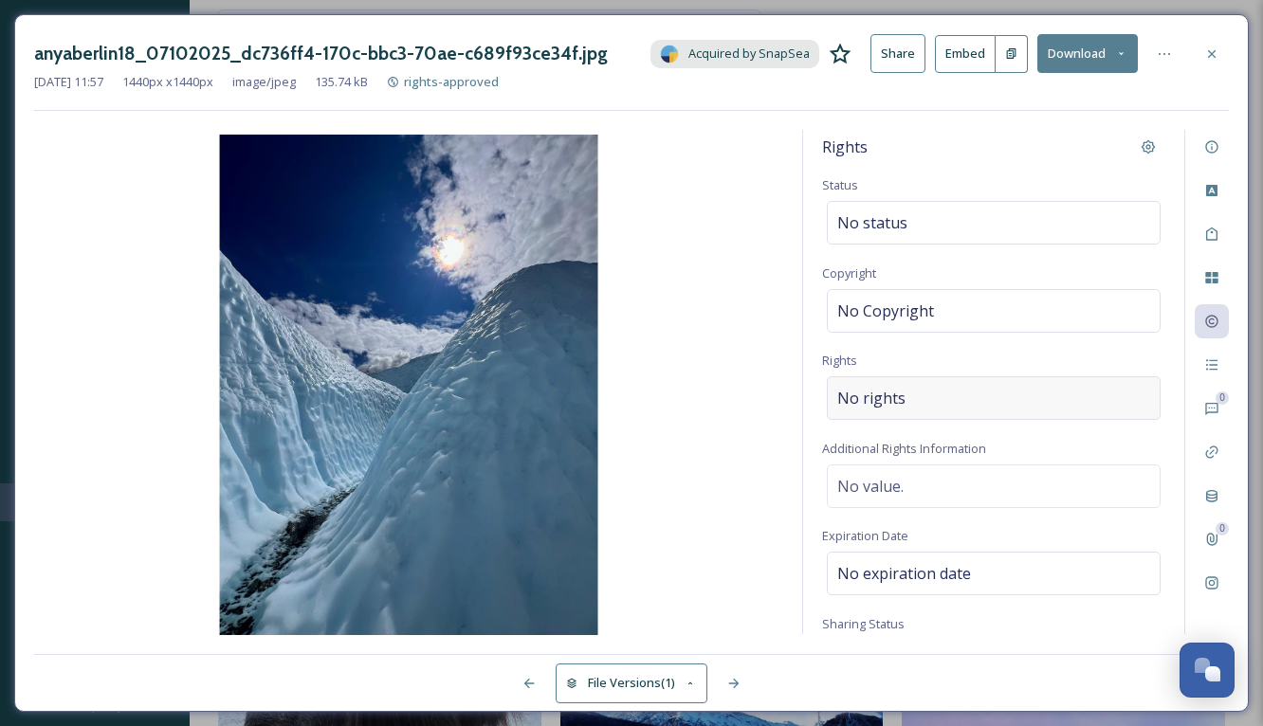
click at [903, 403] on div "No rights" at bounding box center [994, 398] width 334 height 44
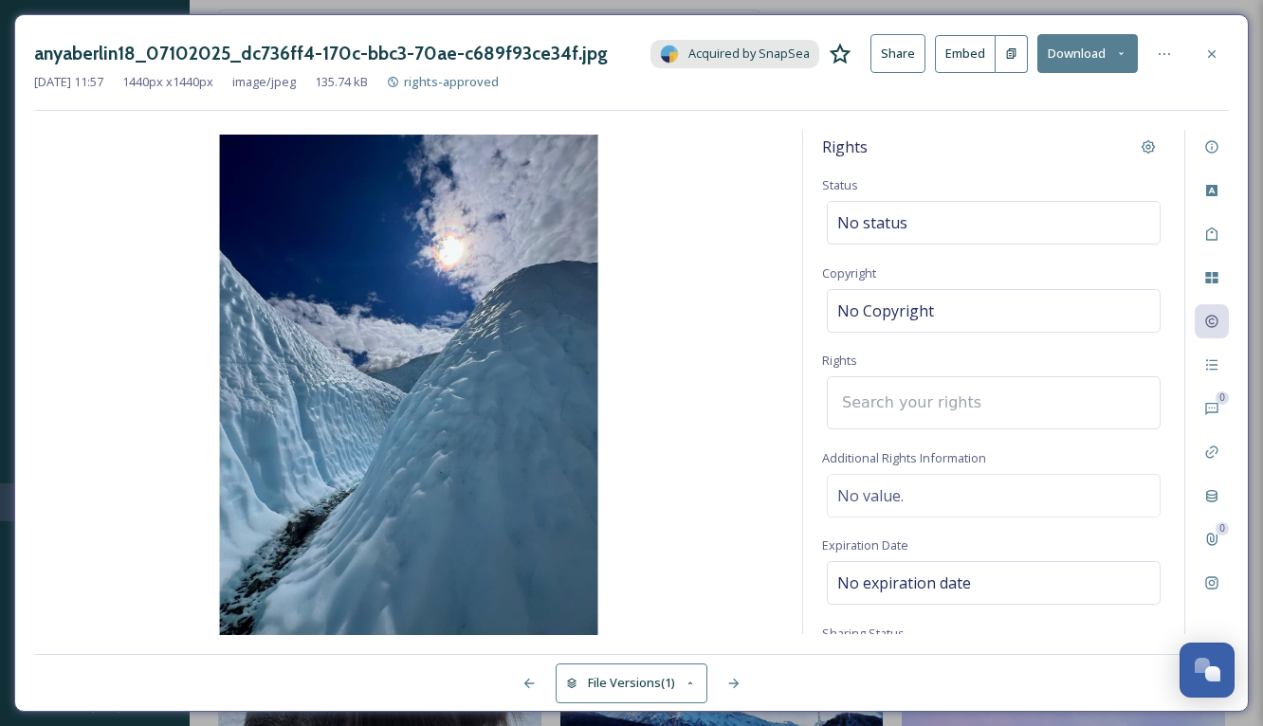
click at [911, 423] on input at bounding box center [936, 403] width 209 height 42
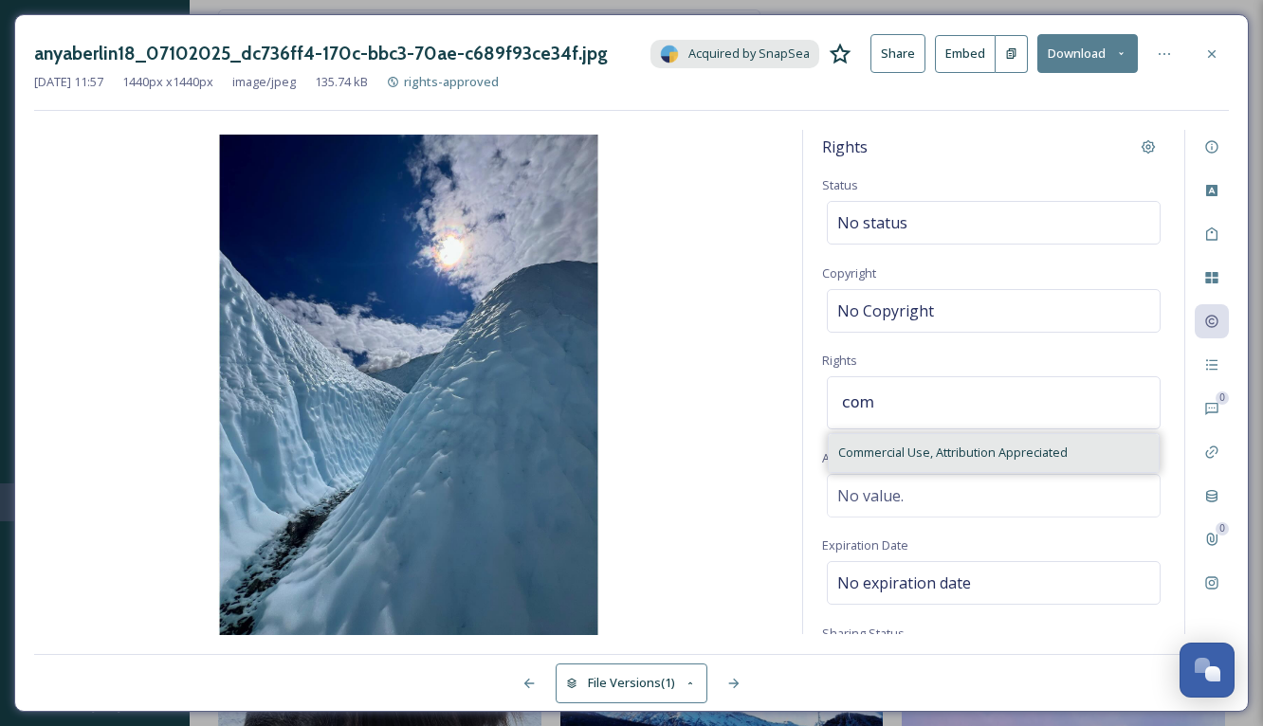
type input "com"
click at [888, 453] on span "Commercial Use, Attribution Appreciated" at bounding box center [952, 453] width 229 height 18
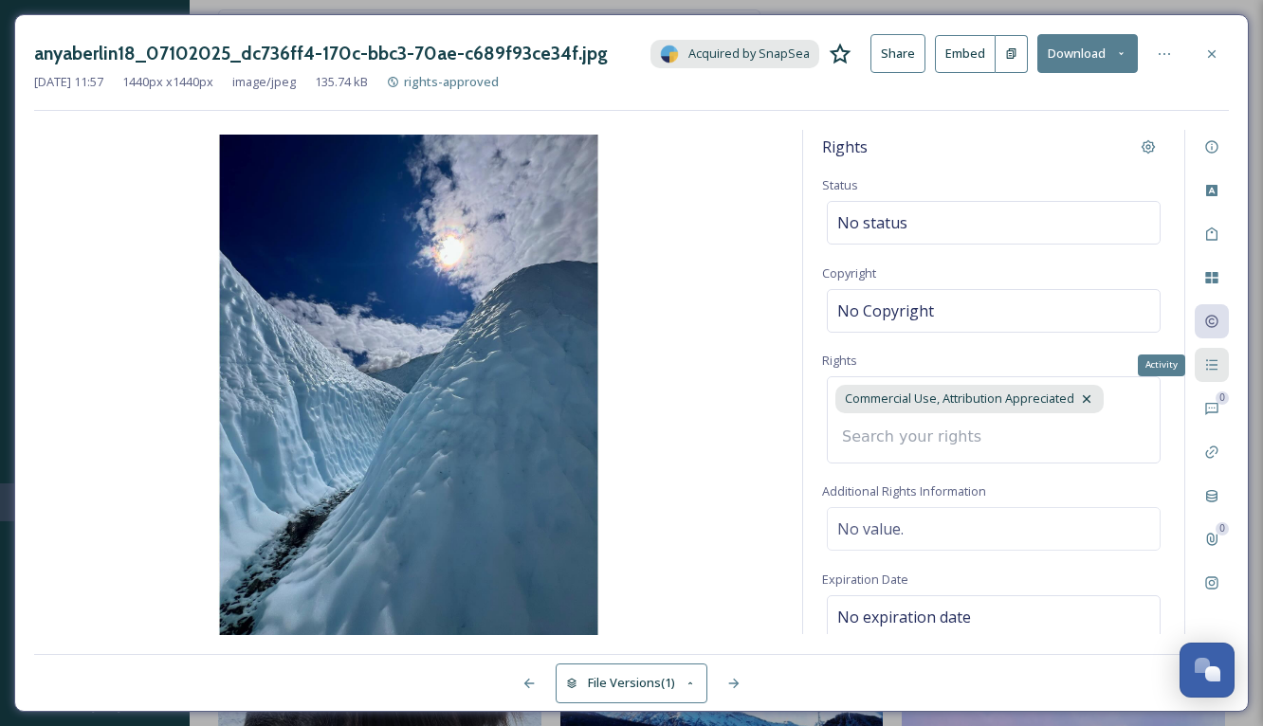
click at [1216, 364] on icon at bounding box center [1211, 364] width 15 height 15
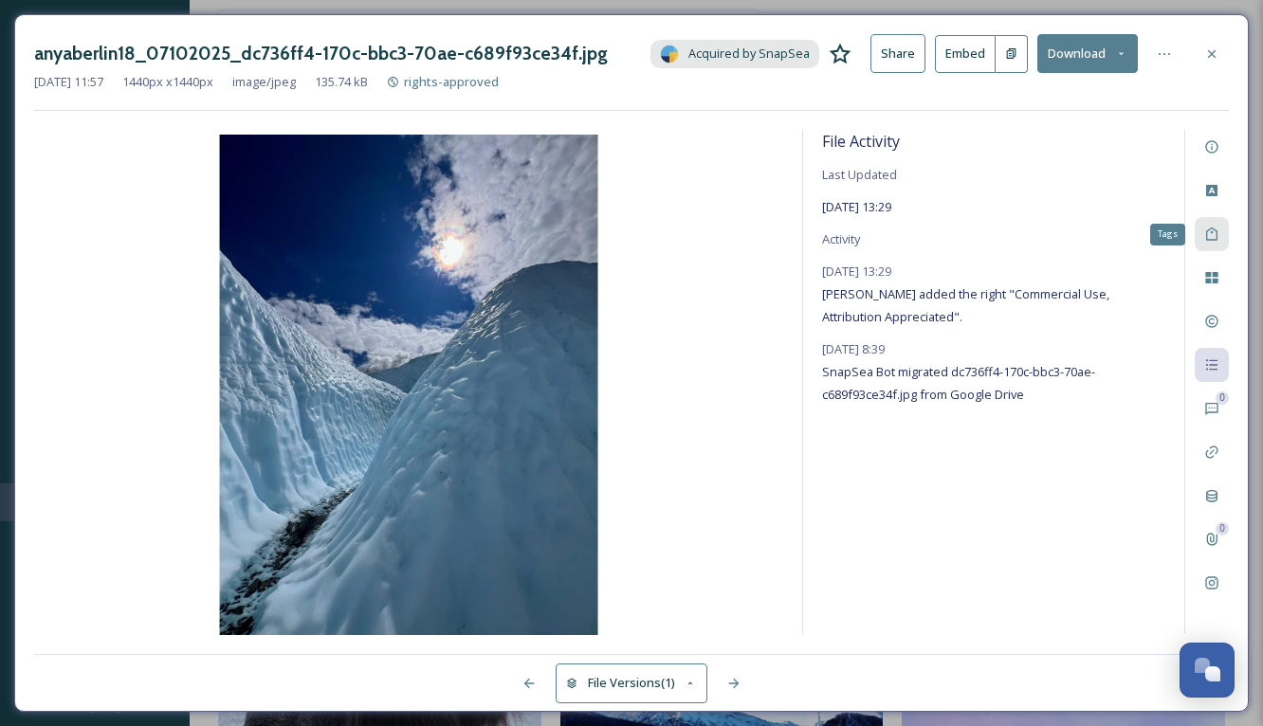
click at [1213, 228] on icon at bounding box center [1211, 234] width 11 height 13
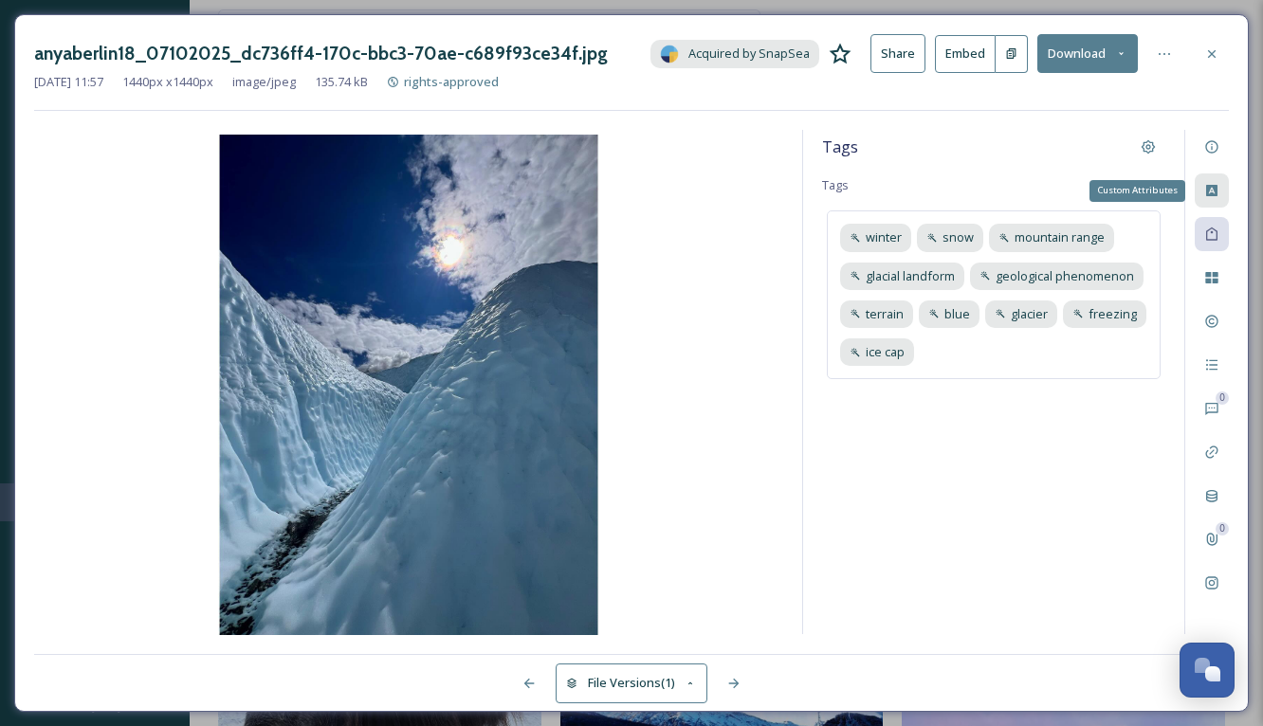
click at [1211, 190] on icon at bounding box center [1211, 190] width 11 height 11
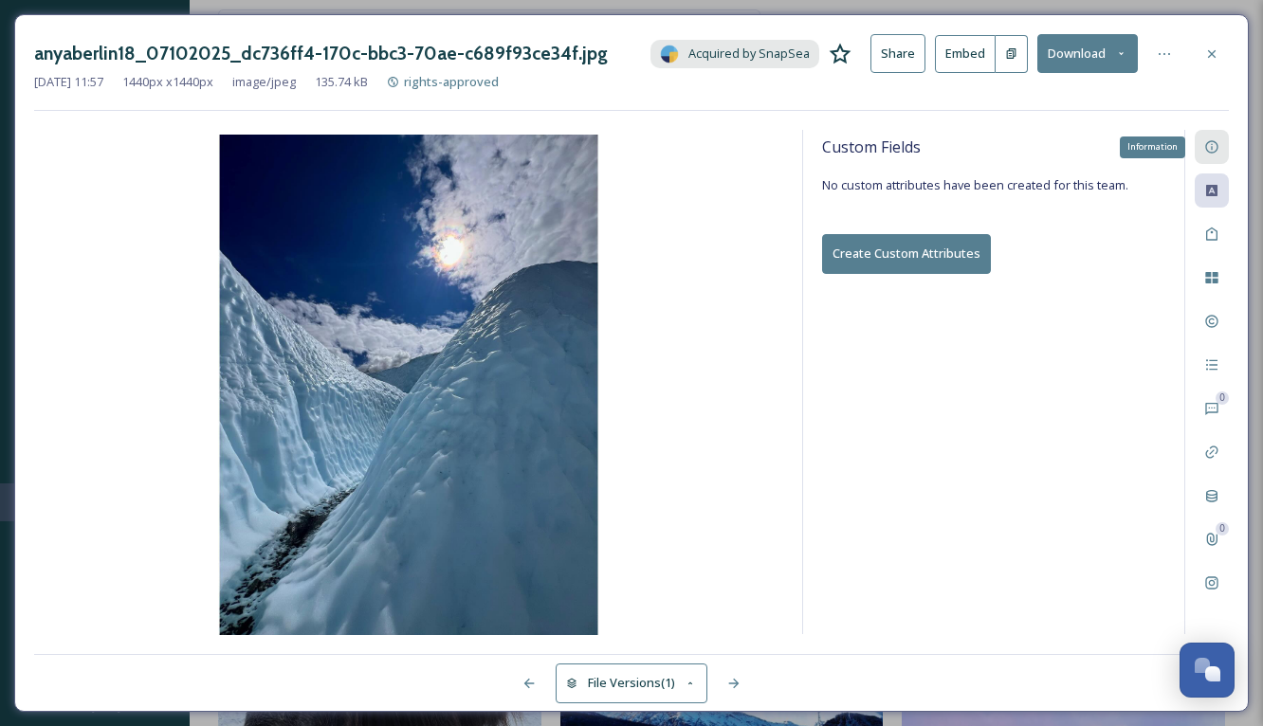
click at [1209, 145] on icon at bounding box center [1211, 146] width 15 height 15
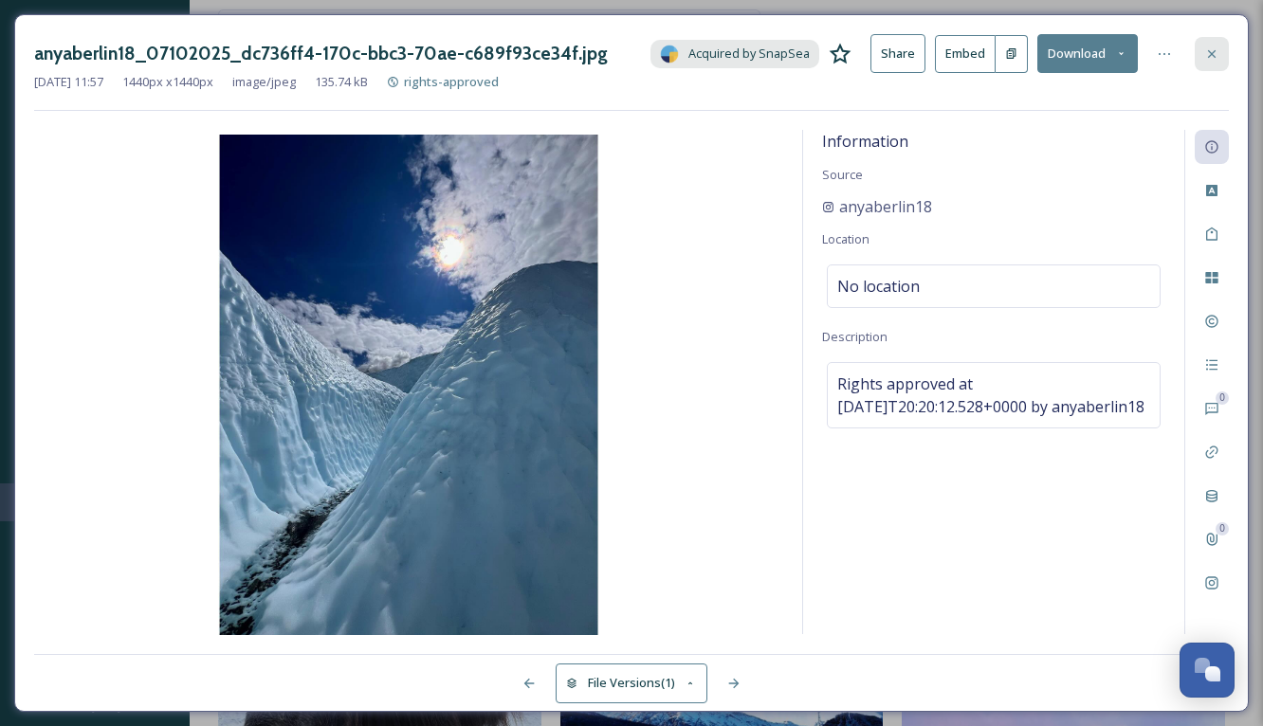
click at [1214, 51] on icon at bounding box center [1212, 53] width 8 height 8
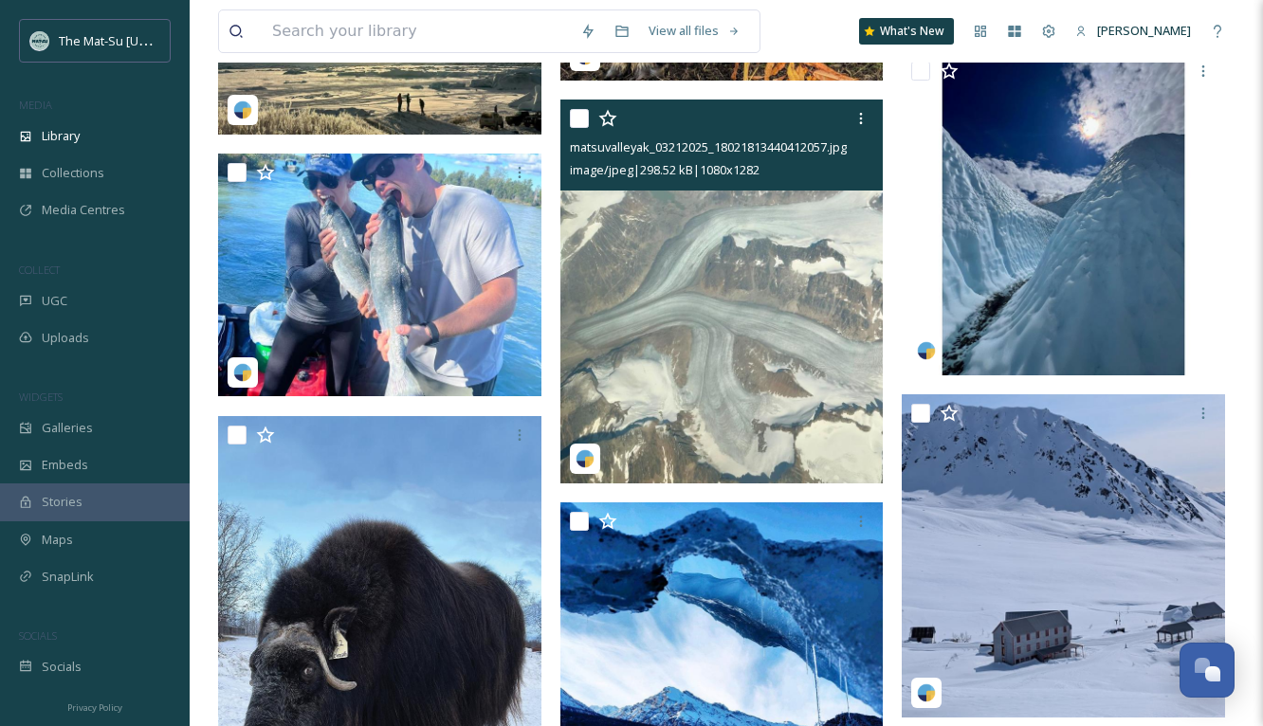
click at [722, 285] on img at bounding box center [721, 292] width 323 height 384
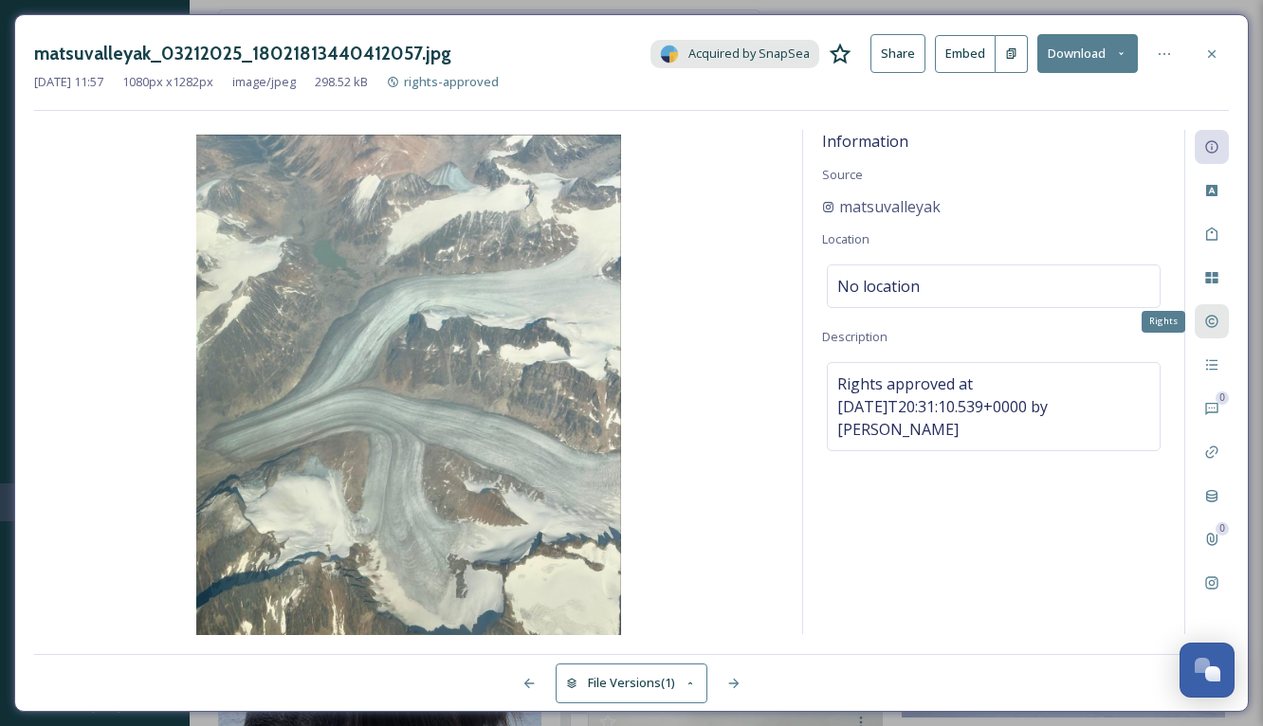
click at [1214, 318] on icon at bounding box center [1211, 321] width 15 height 15
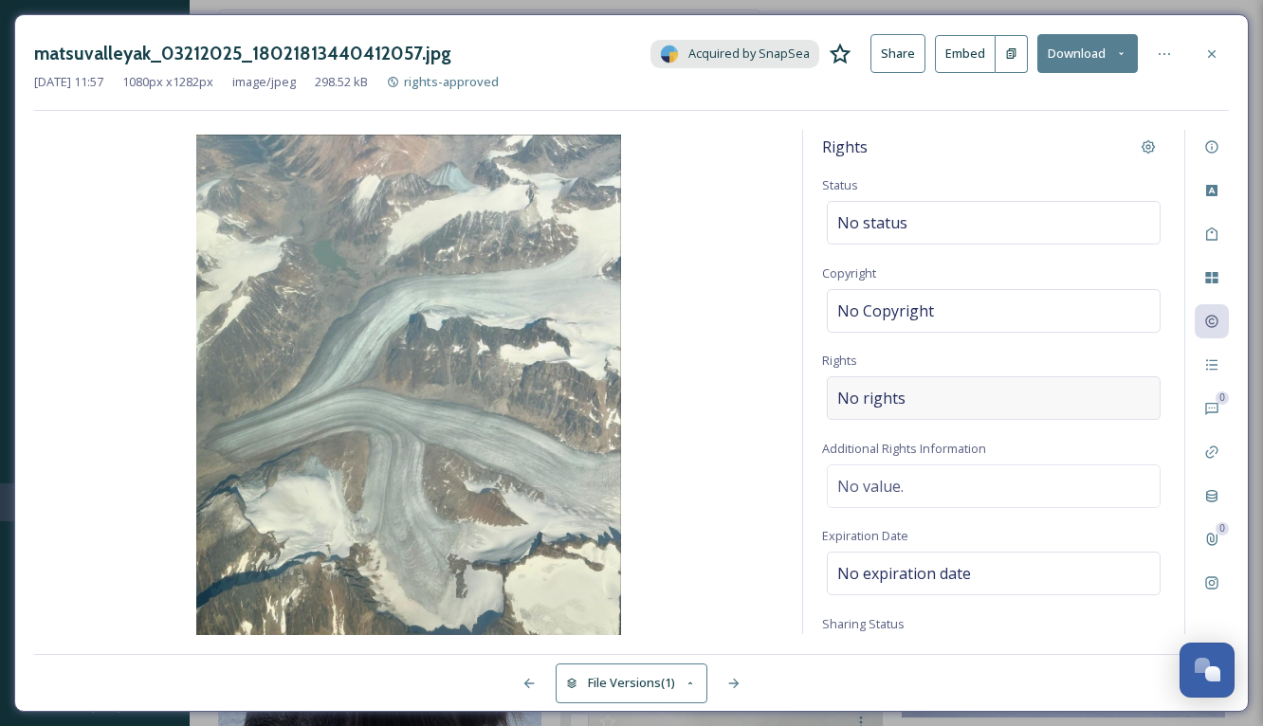
click at [920, 400] on div "No rights" at bounding box center [994, 398] width 334 height 44
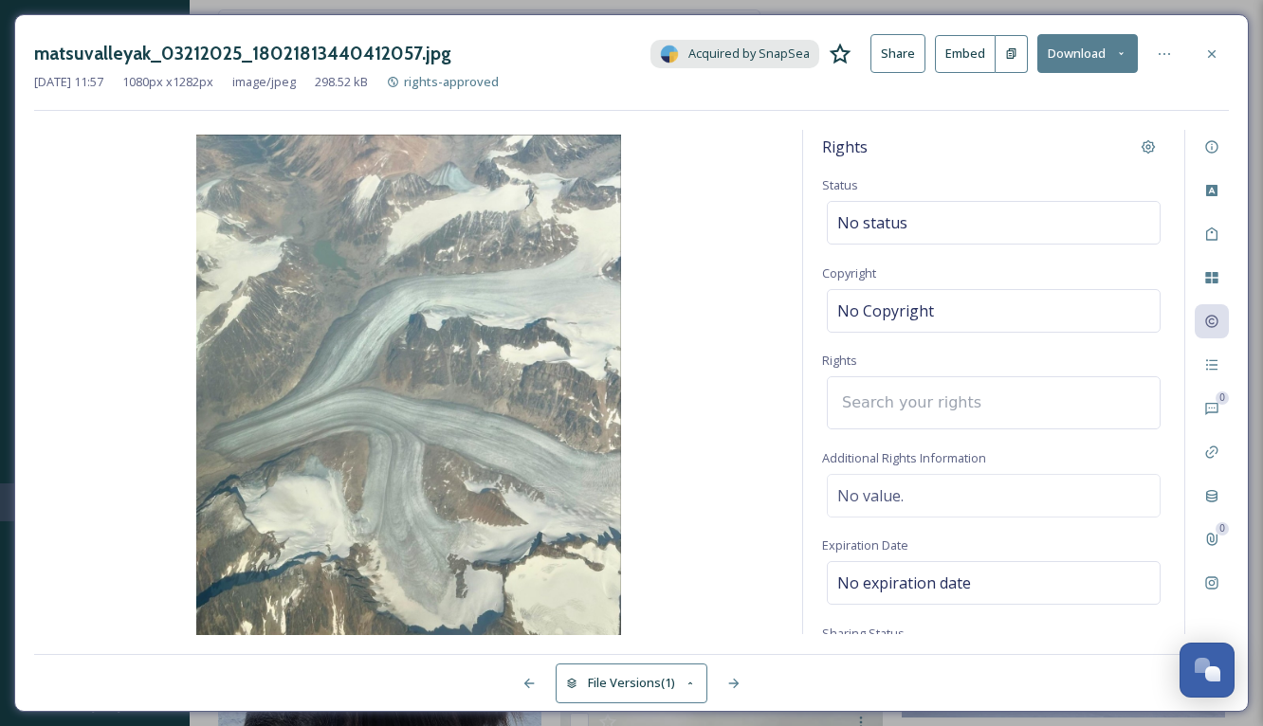
click at [920, 400] on input at bounding box center [936, 403] width 209 height 42
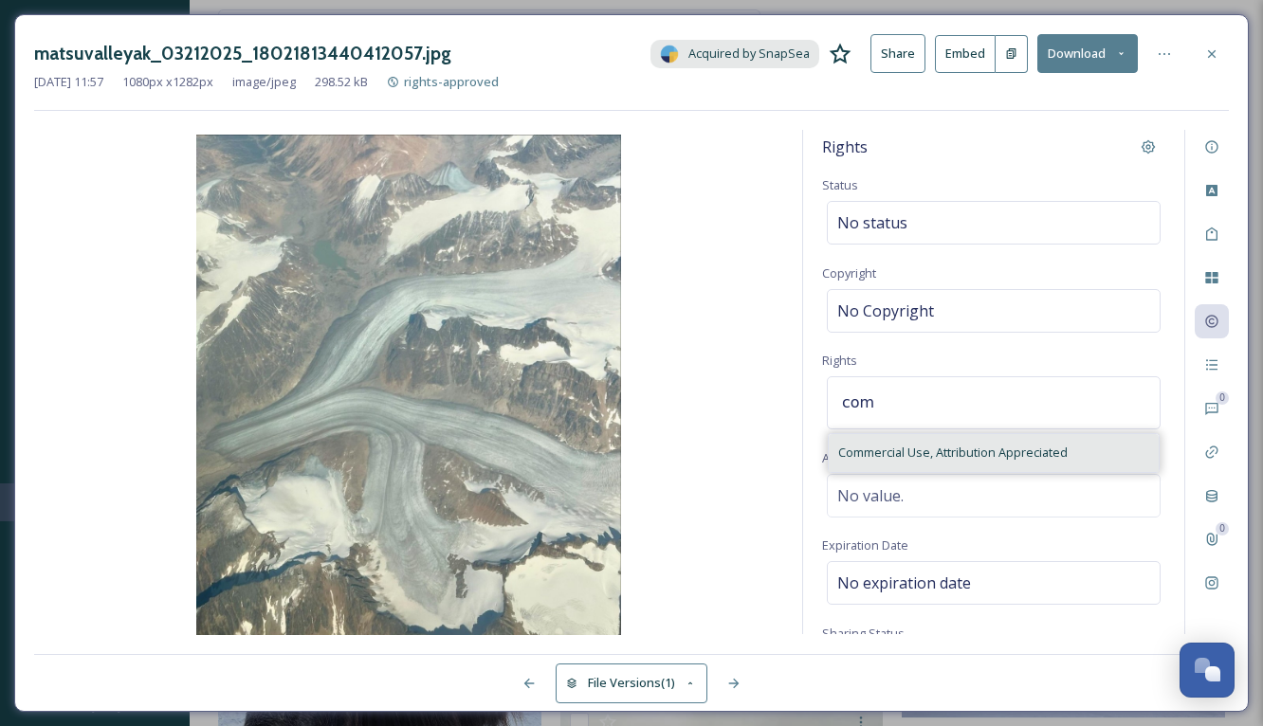
type input "com"
click at [886, 452] on span "Commercial Use, Attribution Appreciated" at bounding box center [952, 453] width 229 height 18
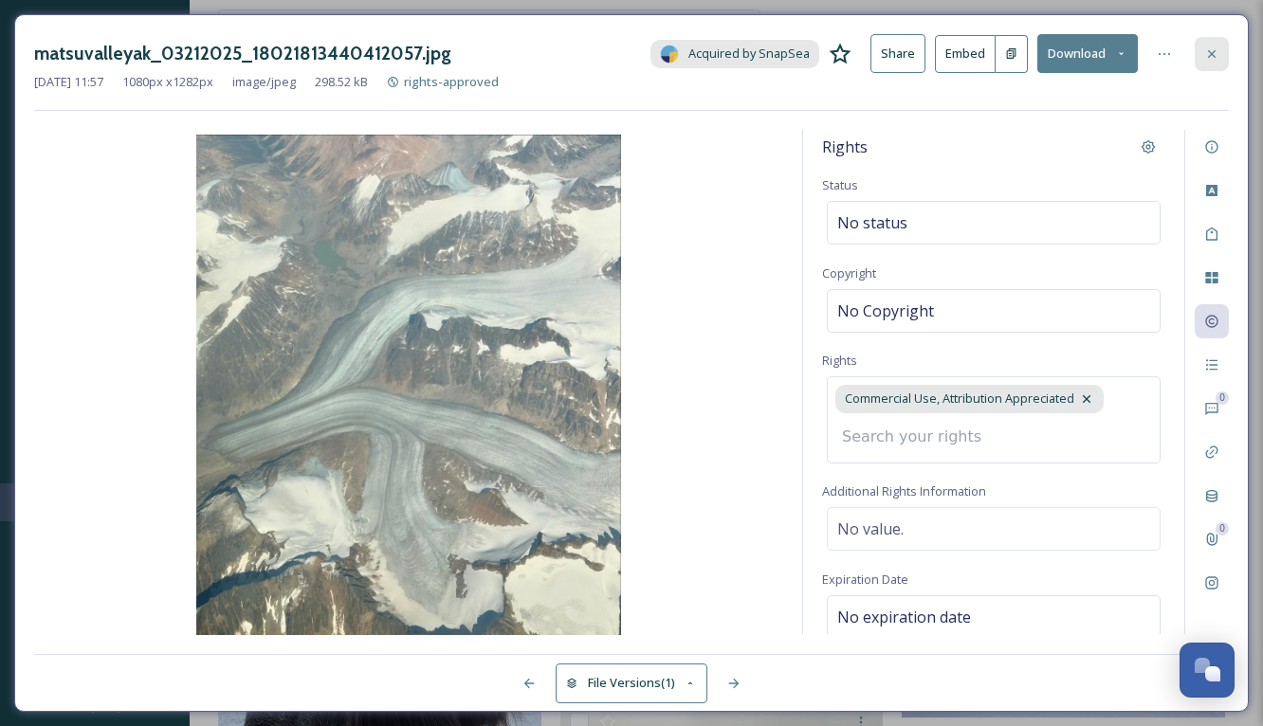
click at [1217, 43] on div at bounding box center [1211, 54] width 34 height 34
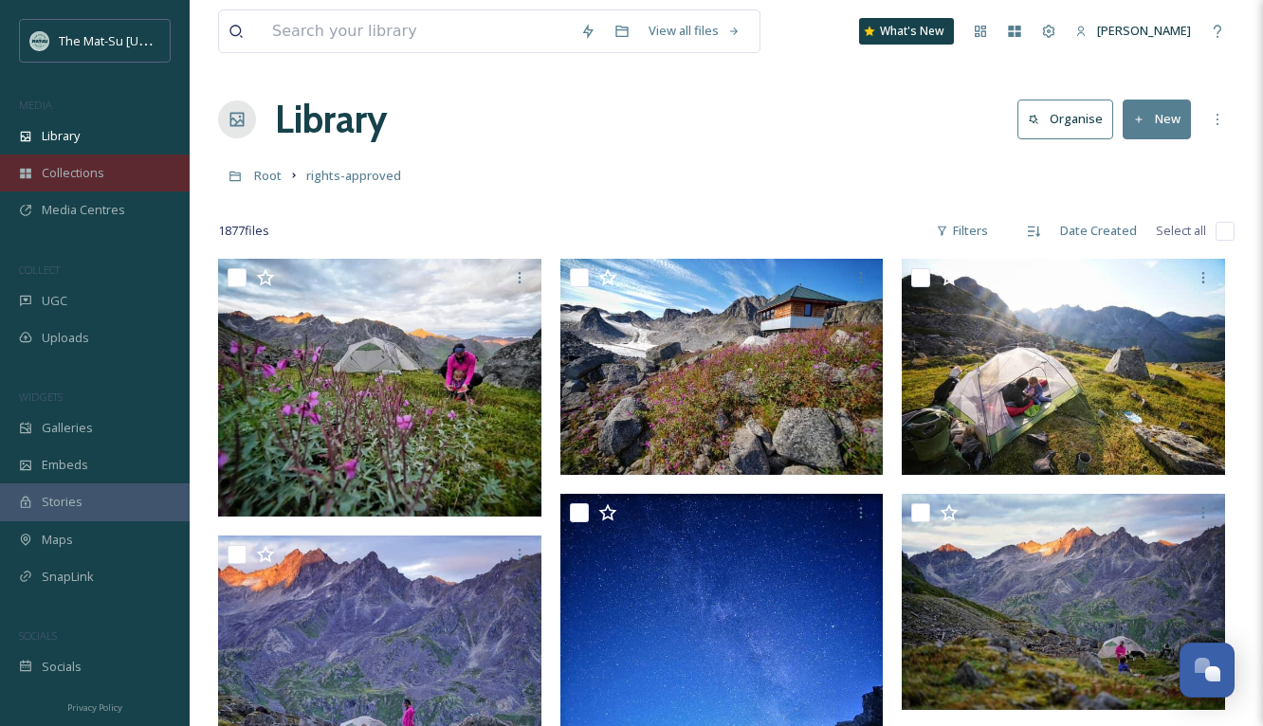
click at [62, 170] on span "Collections" at bounding box center [73, 173] width 63 height 18
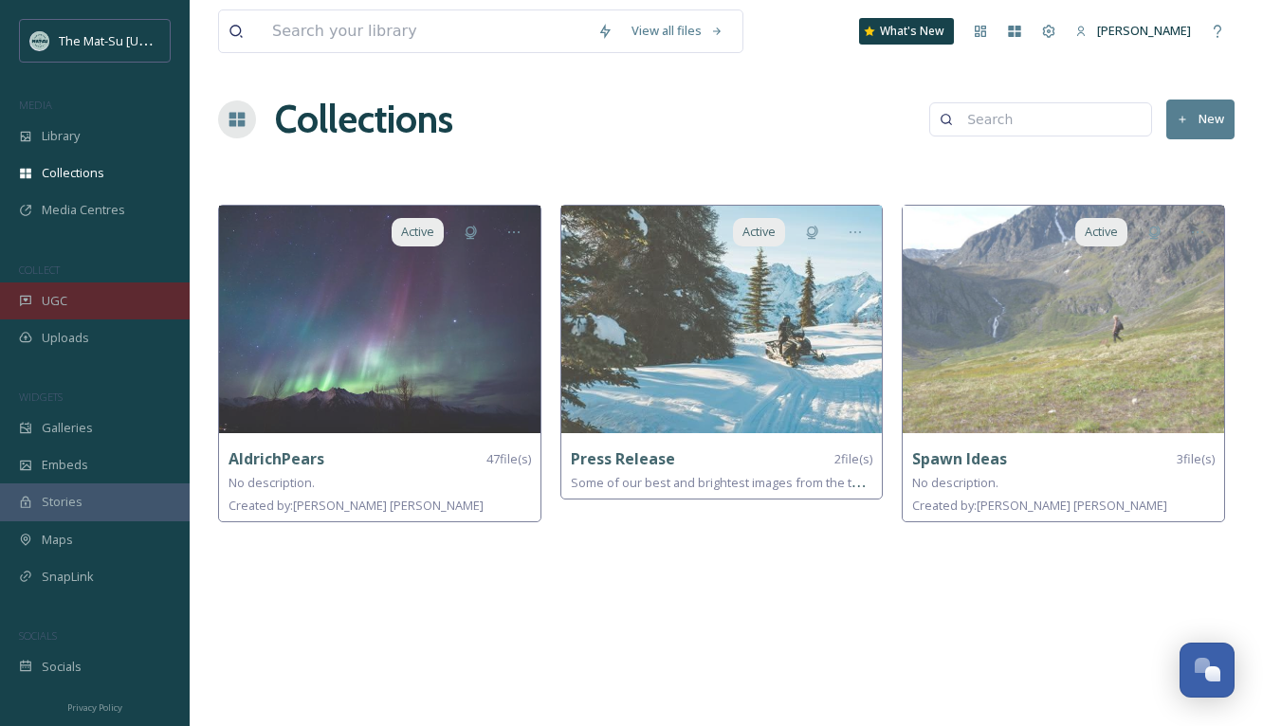
click at [55, 303] on span "UGC" at bounding box center [55, 301] width 26 height 18
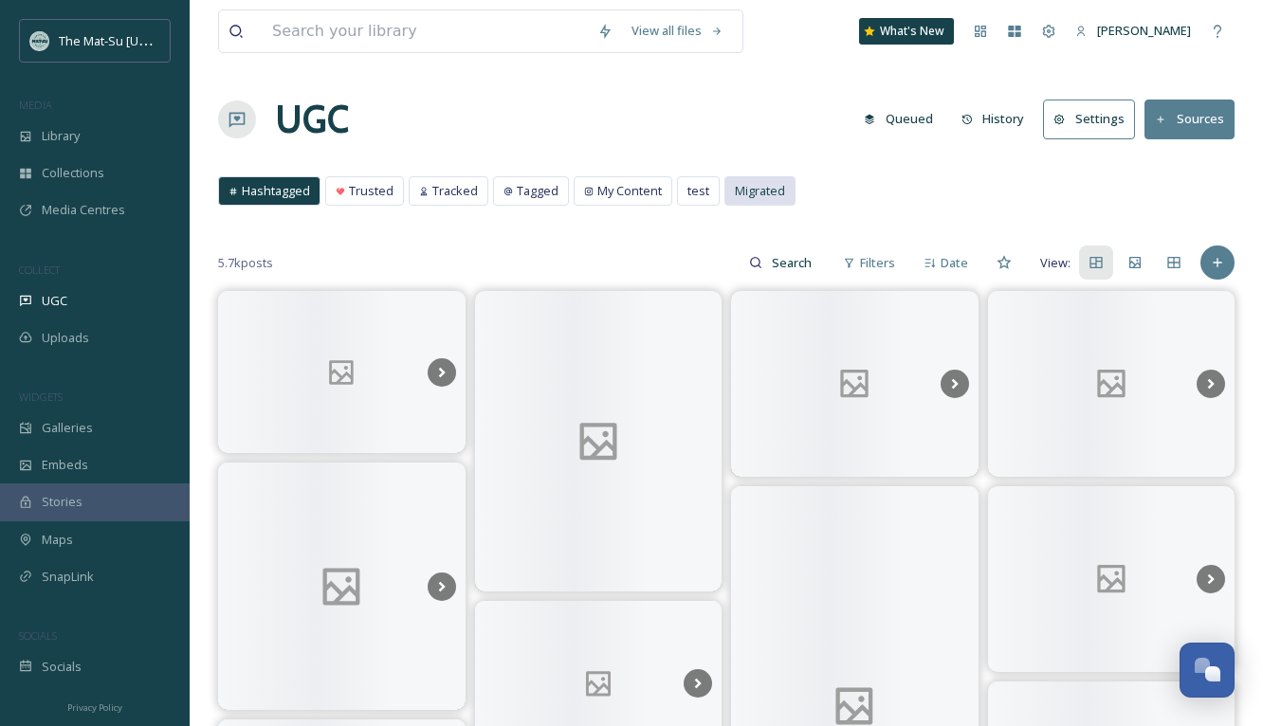
click at [747, 191] on span "Migrated" at bounding box center [760, 191] width 50 height 18
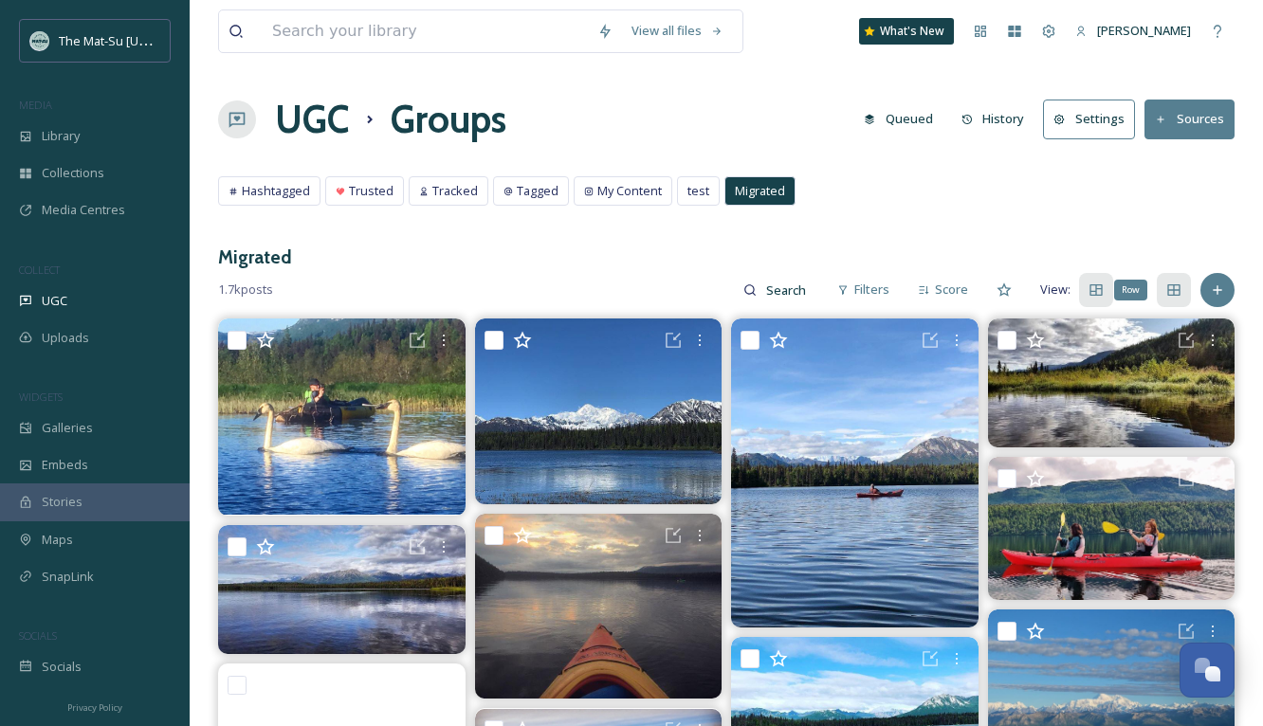
click at [1170, 289] on icon at bounding box center [1173, 289] width 15 height 15
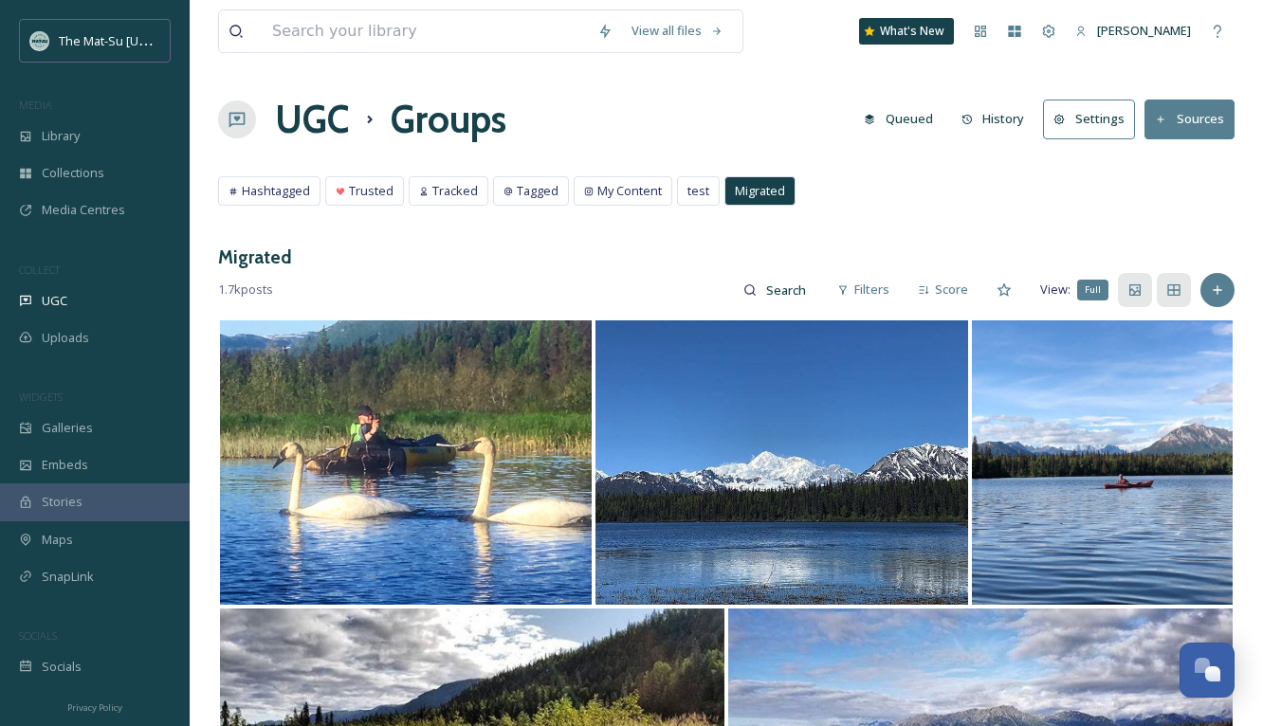
click at [1136, 290] on icon at bounding box center [1134, 289] width 15 height 15
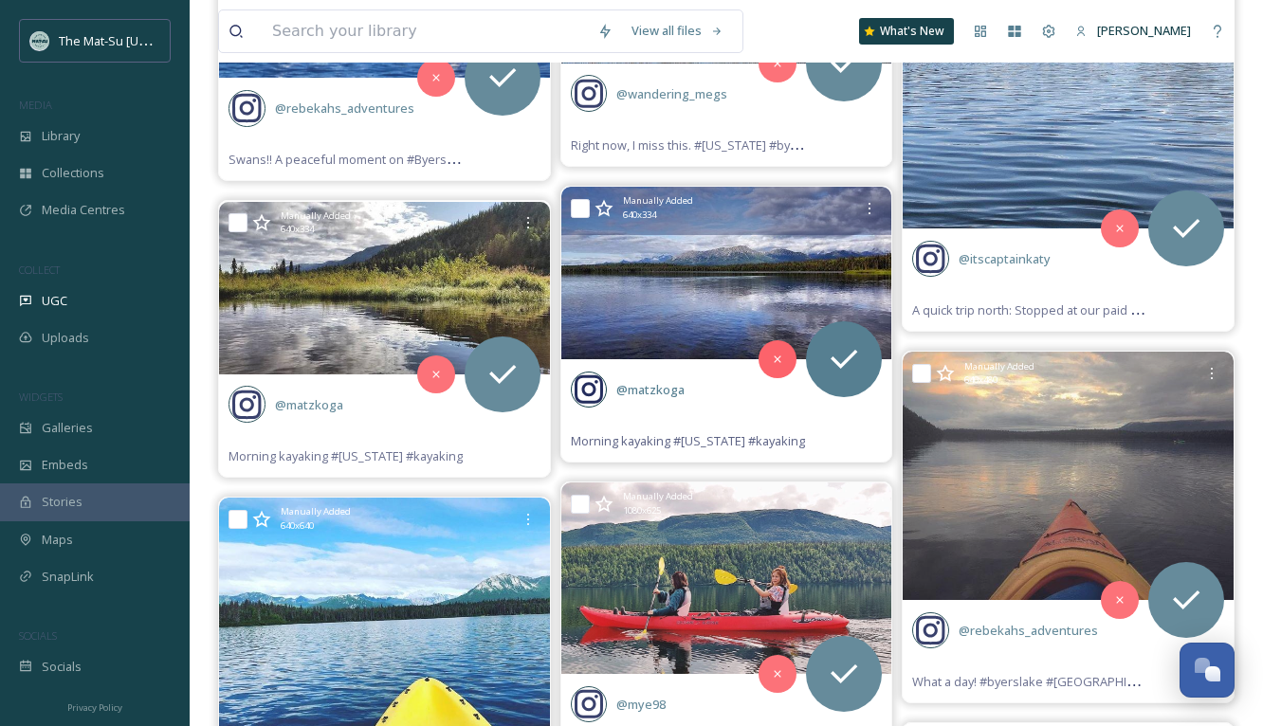
scroll to position [495, 0]
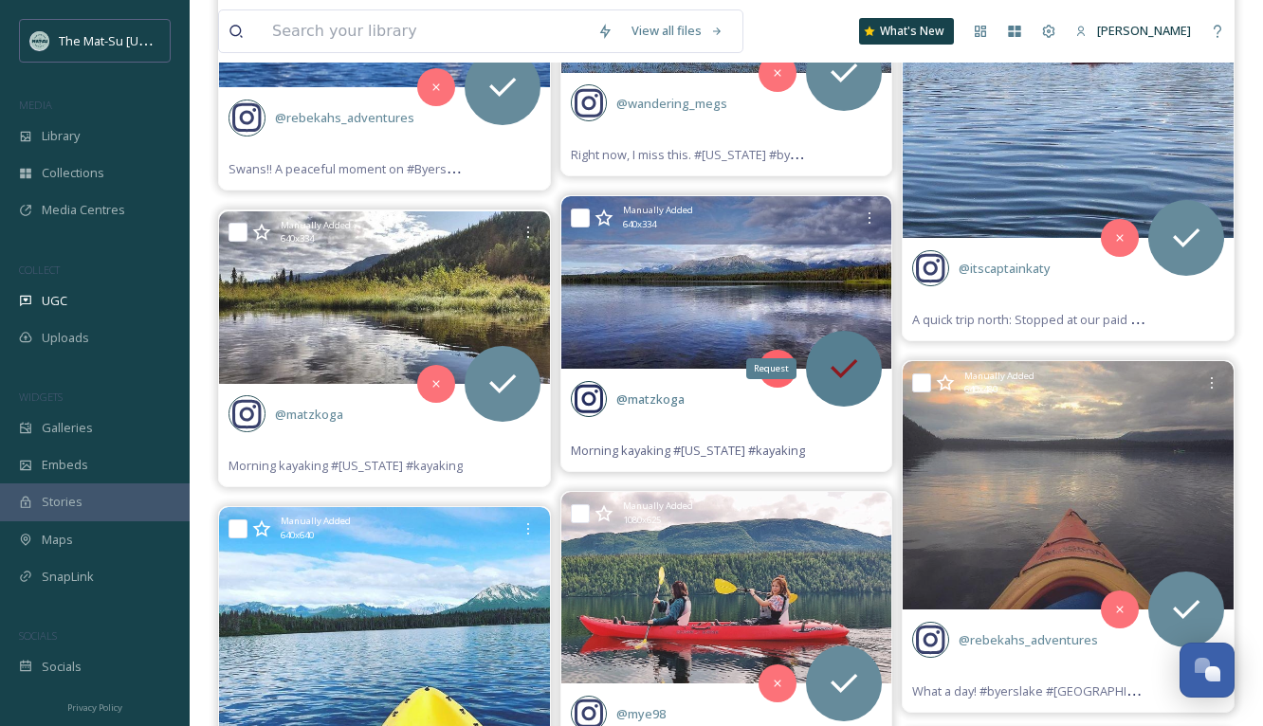
click at [861, 361] on icon at bounding box center [844, 369] width 38 height 38
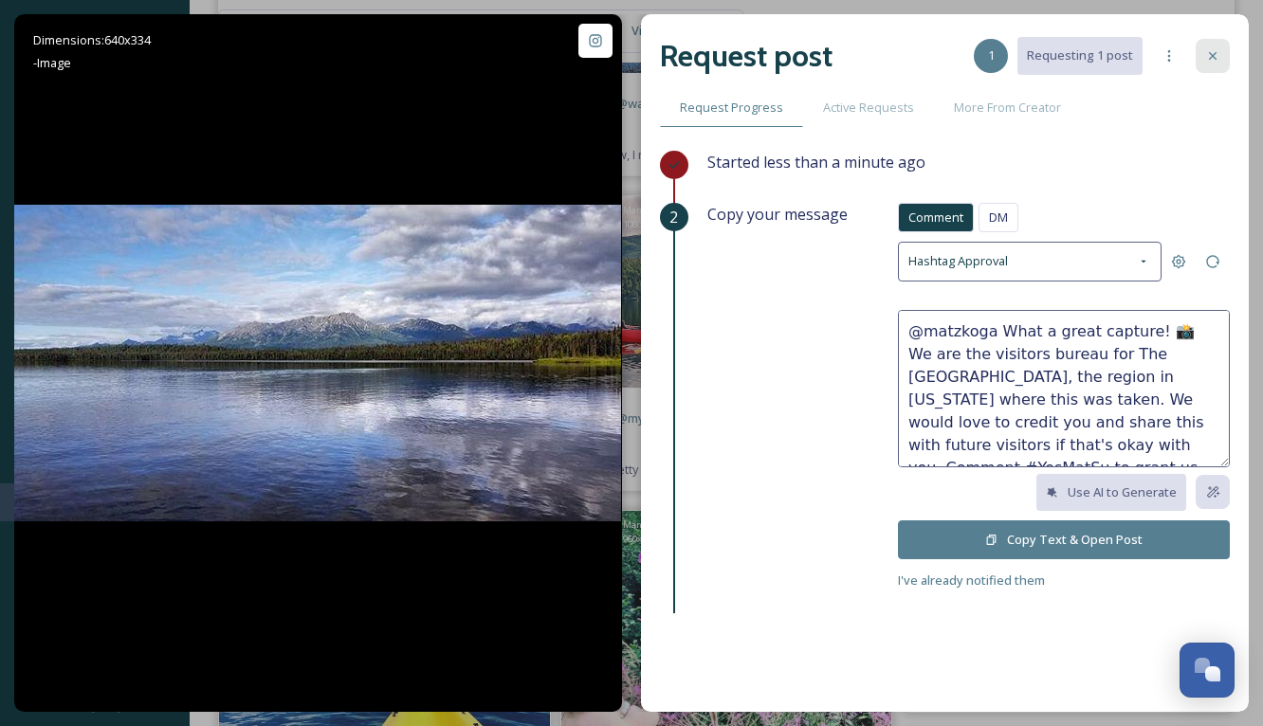
click at [1207, 52] on icon at bounding box center [1212, 55] width 15 height 15
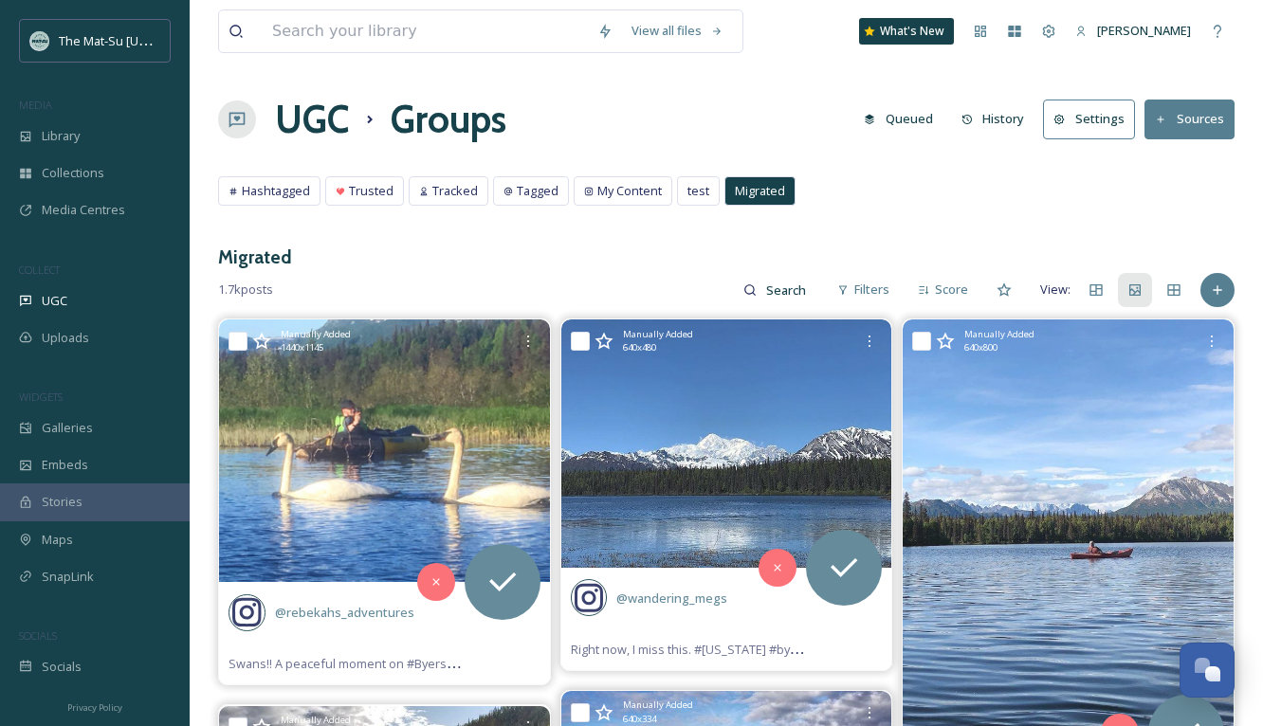
click at [774, 256] on h3 "Migrated" at bounding box center [726, 257] width 1016 height 27
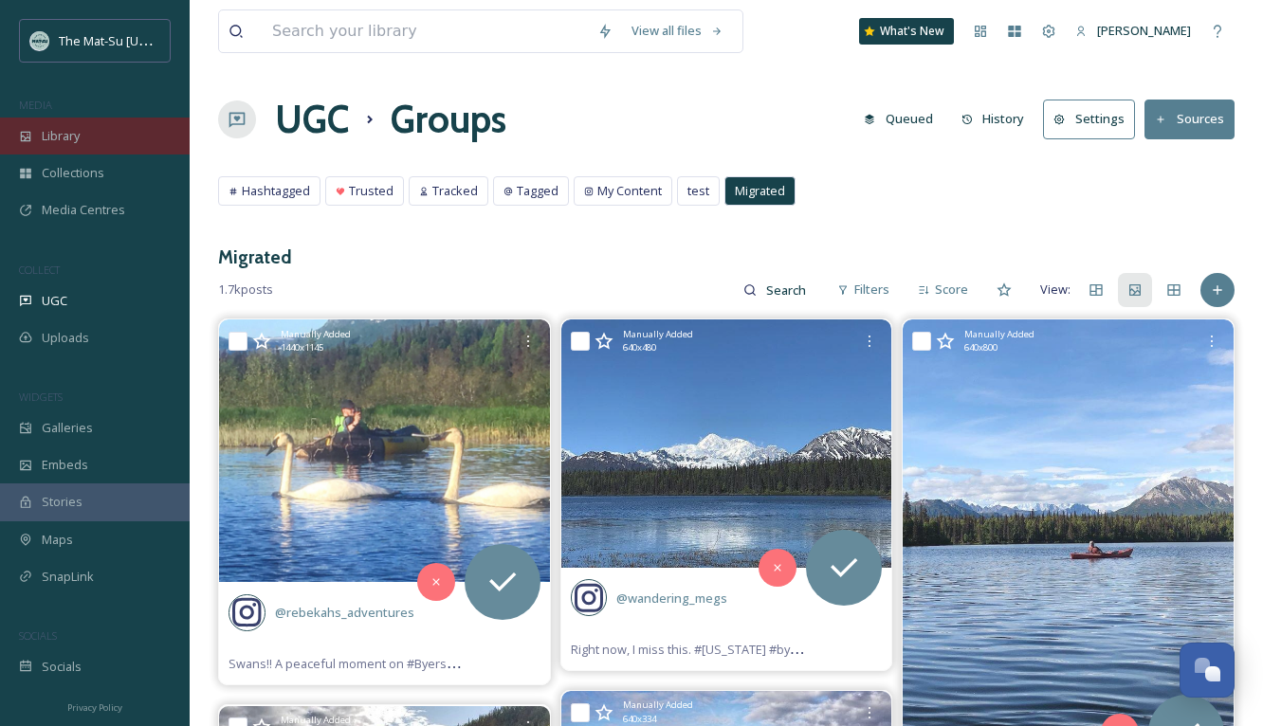
click at [66, 131] on span "Library" at bounding box center [61, 136] width 38 height 18
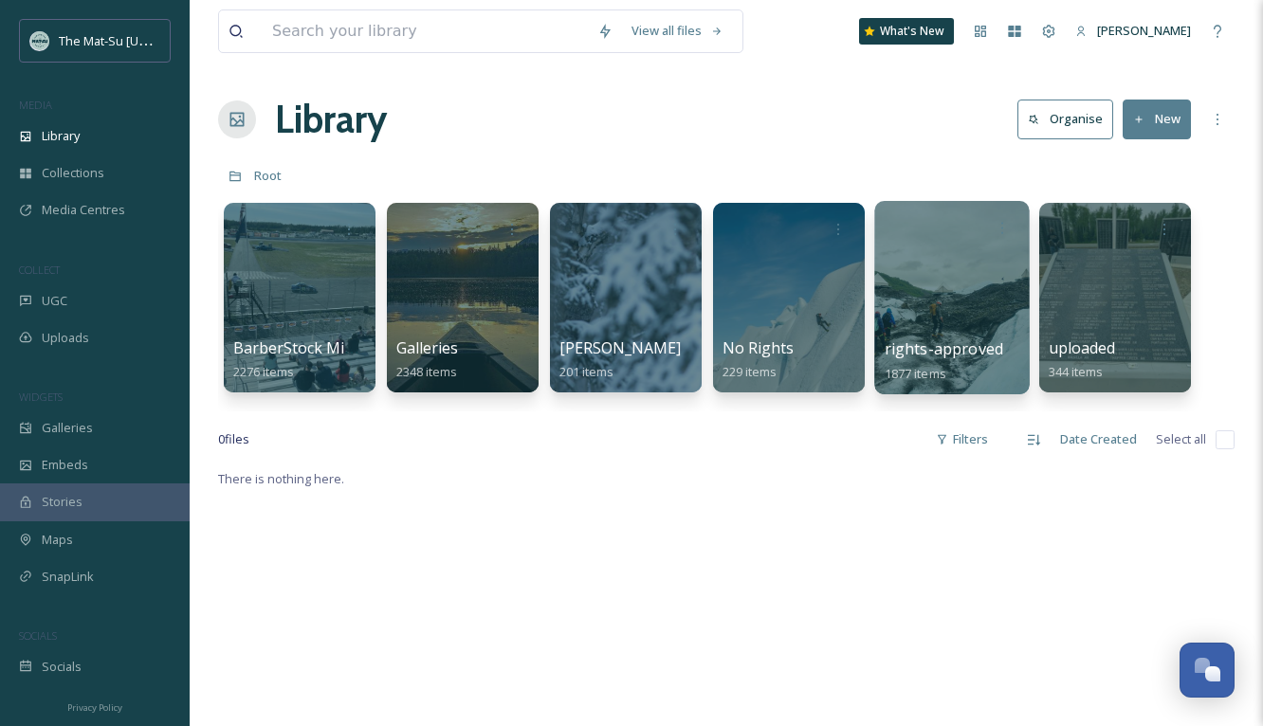
click at [962, 302] on div at bounding box center [951, 297] width 155 height 193
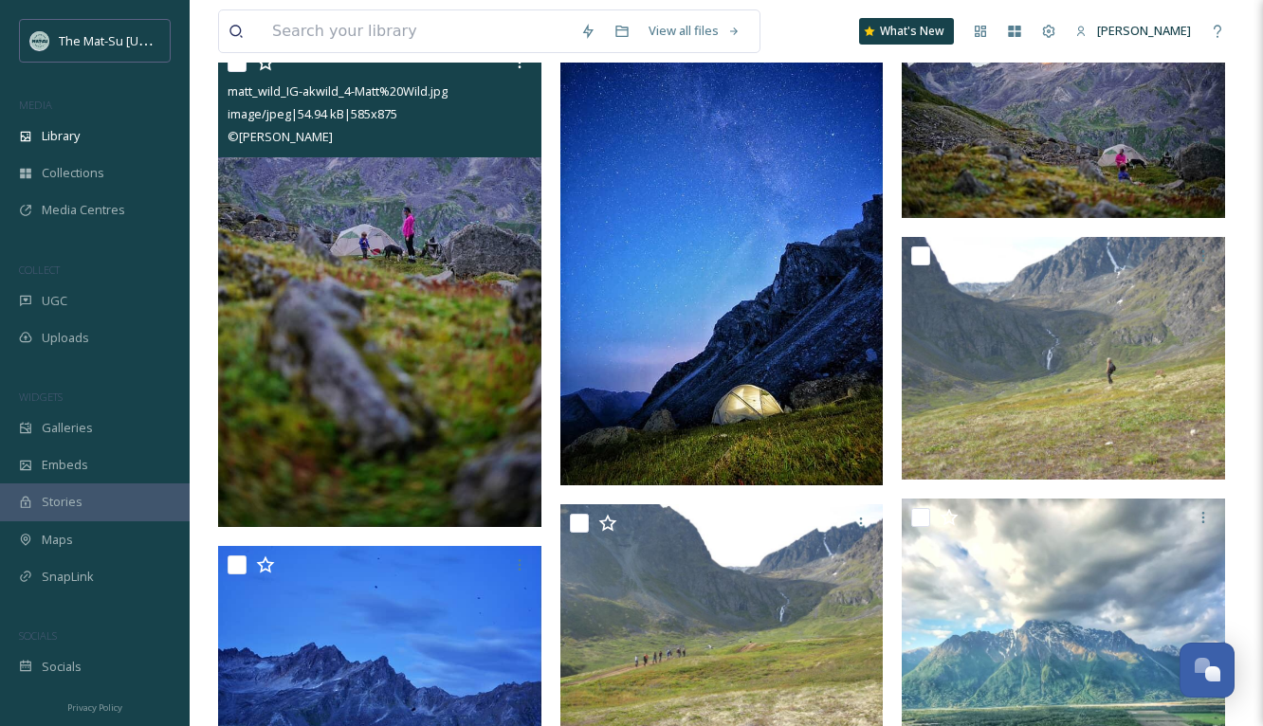
scroll to position [502, 0]
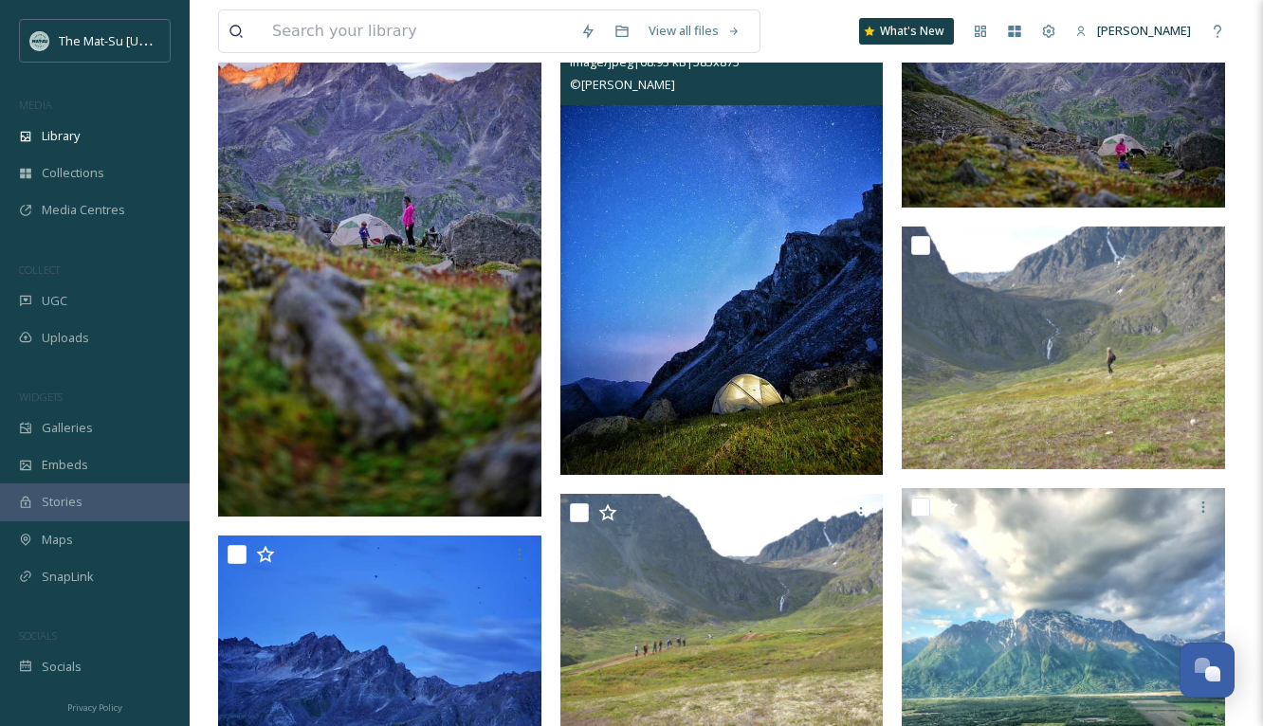
click at [746, 320] on img at bounding box center [721, 232] width 323 height 483
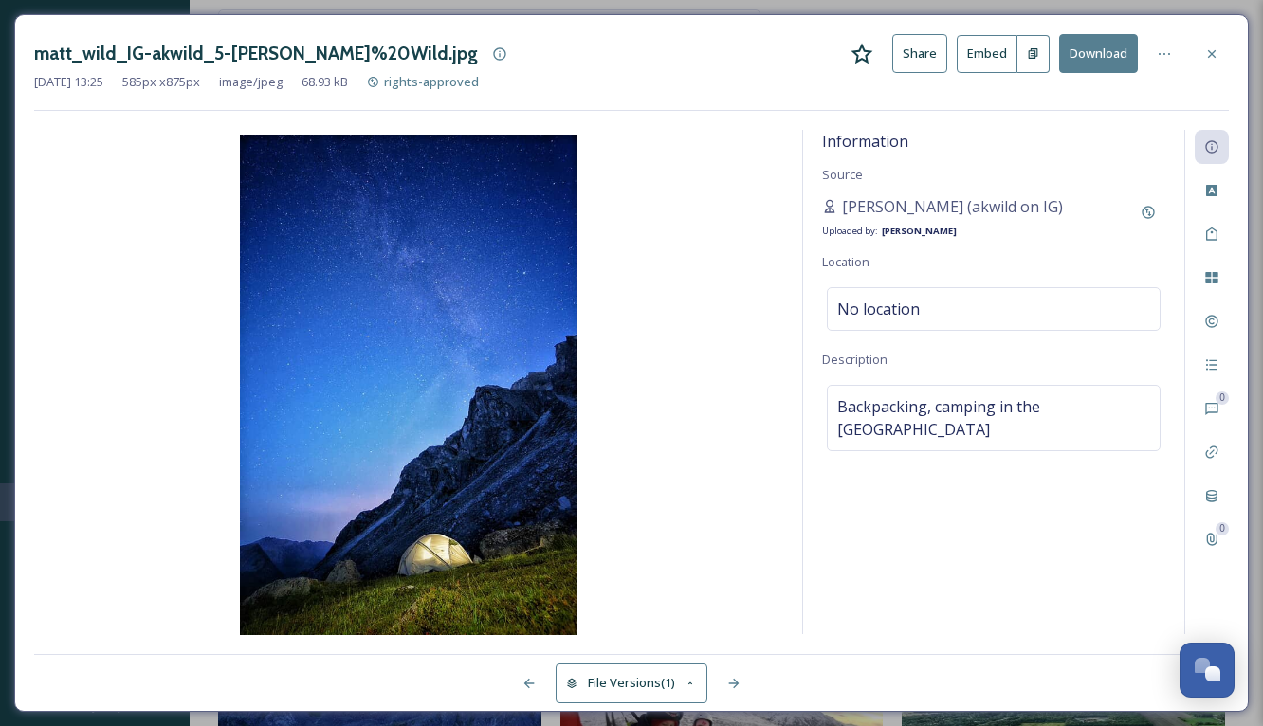
click at [1216, 54] on icon at bounding box center [1211, 53] width 15 height 15
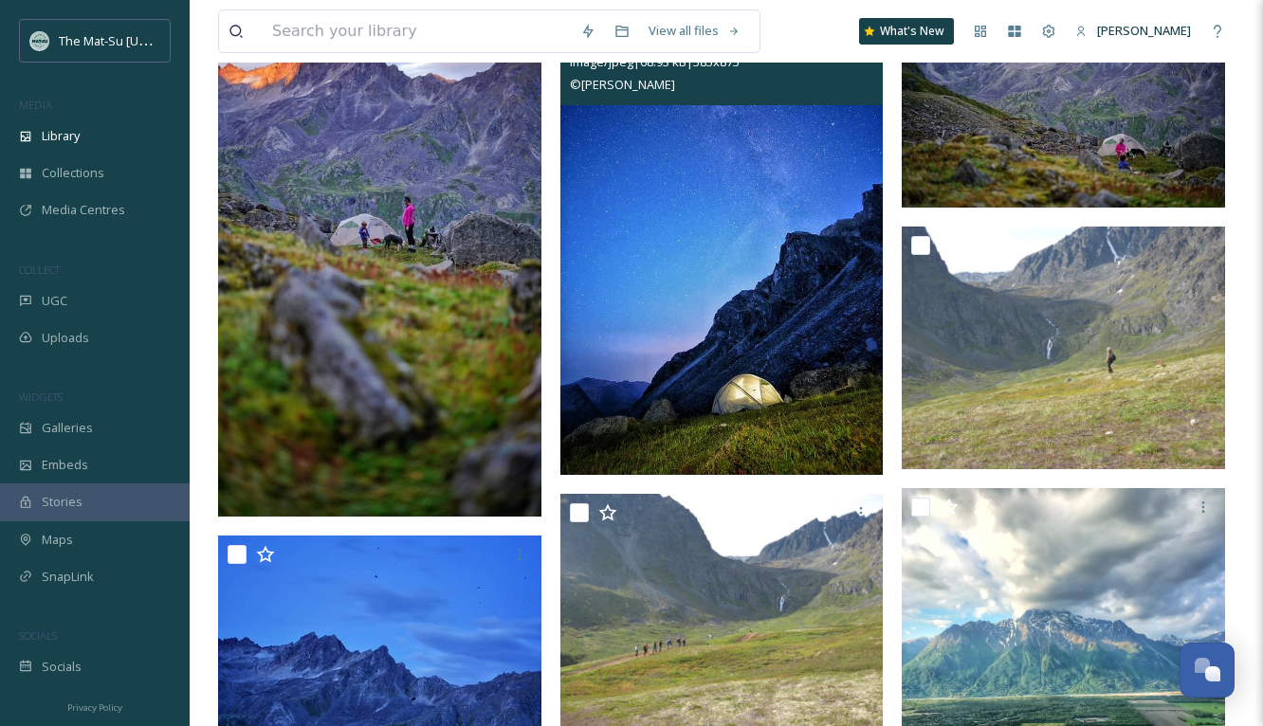
click at [691, 300] on img at bounding box center [721, 232] width 323 height 483
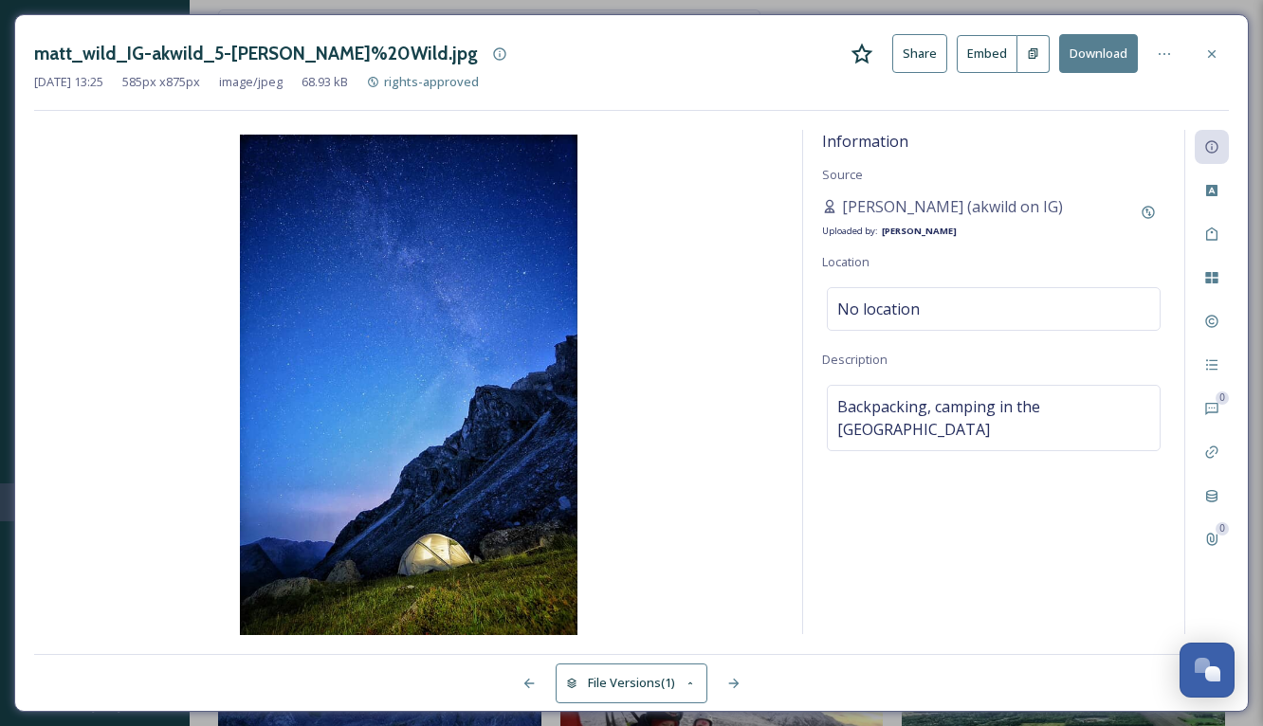
click at [1105, 63] on button "Download" at bounding box center [1098, 53] width 79 height 39
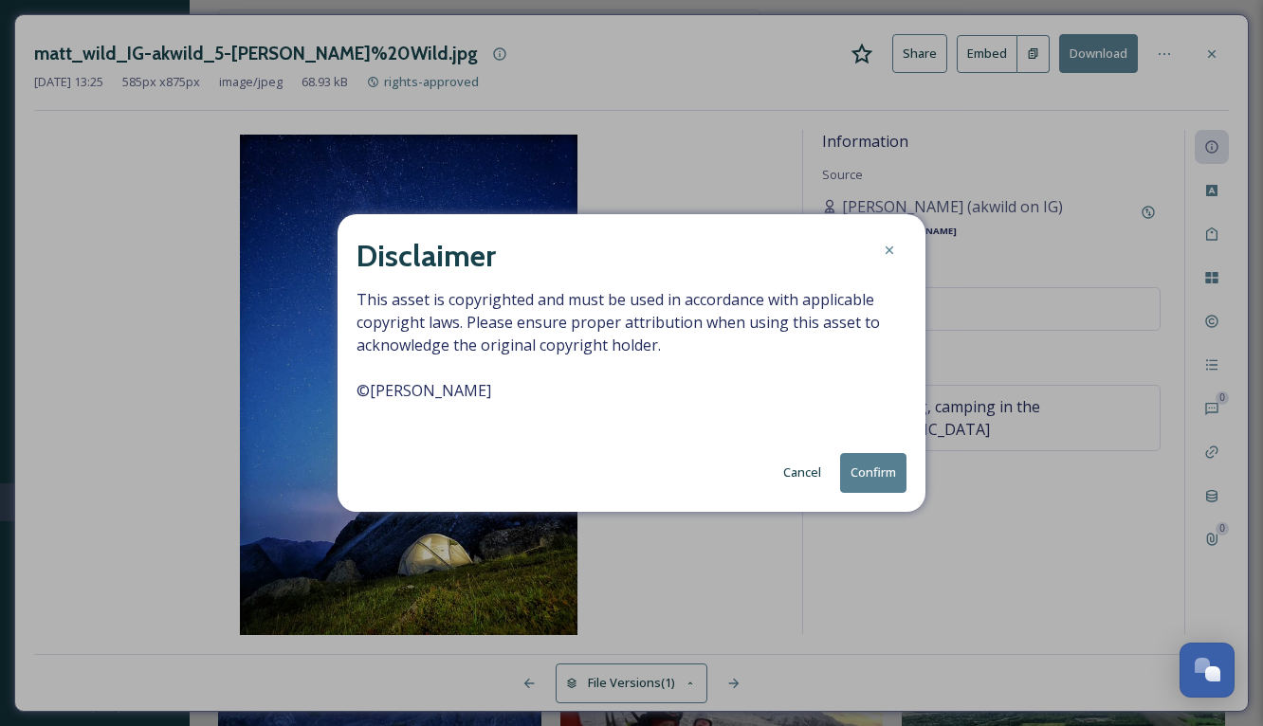
click at [876, 472] on button "Confirm" at bounding box center [873, 472] width 66 height 39
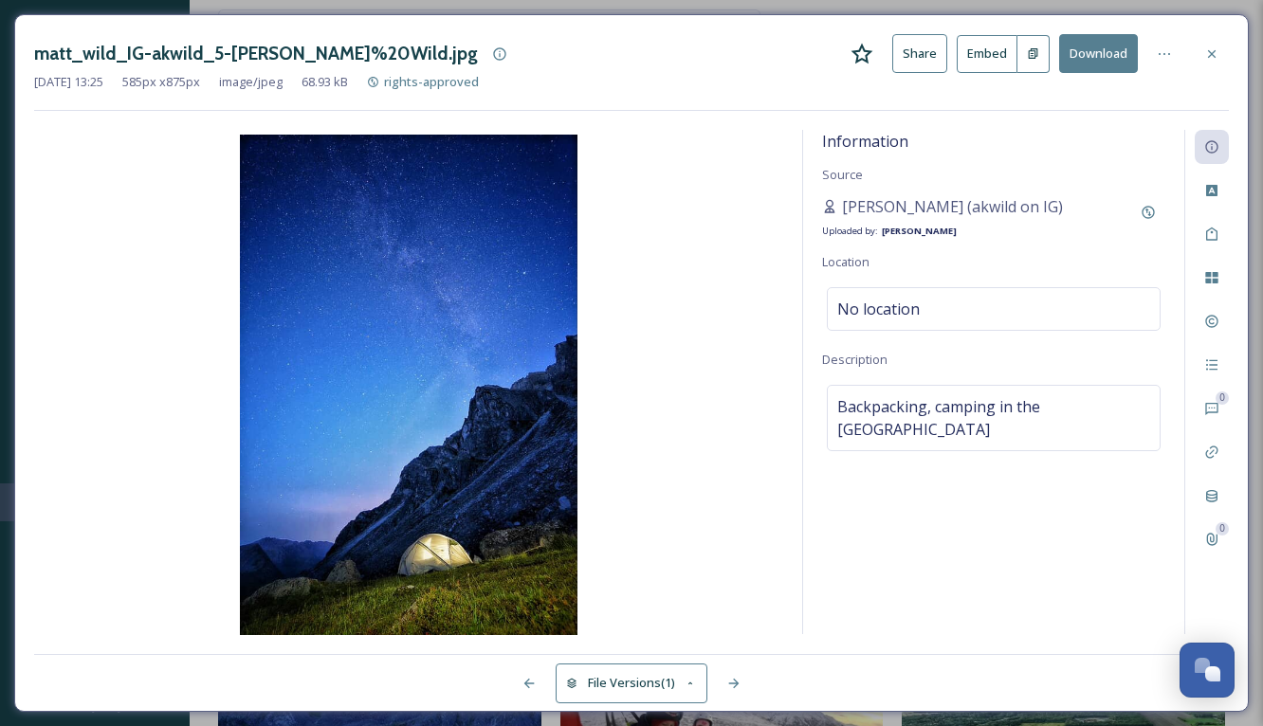
click at [719, 472] on img at bounding box center [408, 387] width 749 height 504
click at [1211, 49] on icon at bounding box center [1211, 53] width 15 height 15
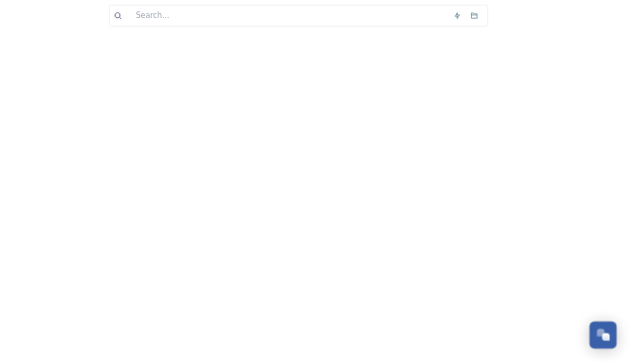
scroll to position [225, 0]
